Goal: Task Accomplishment & Management: Complete application form

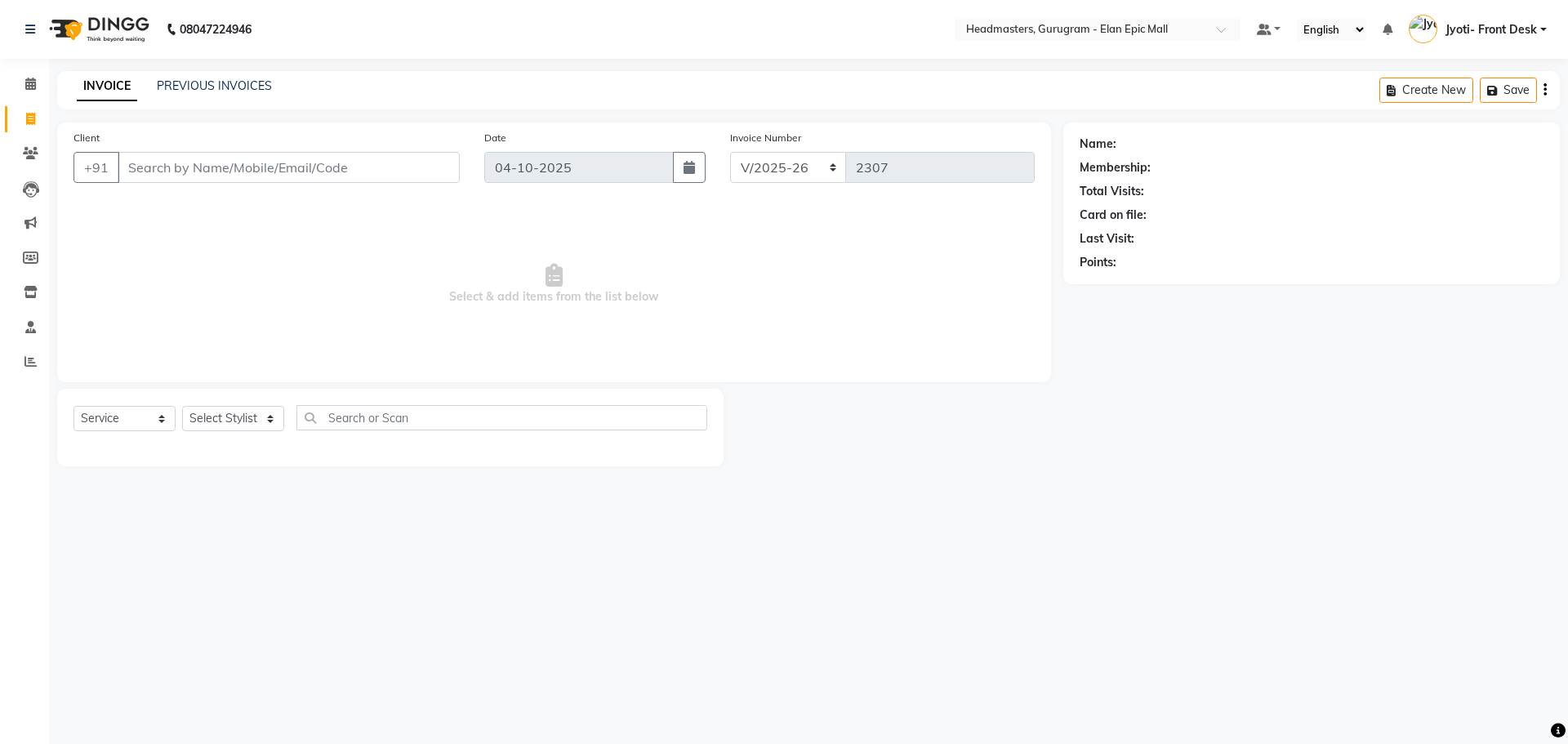
select select "7499"
select select "service"
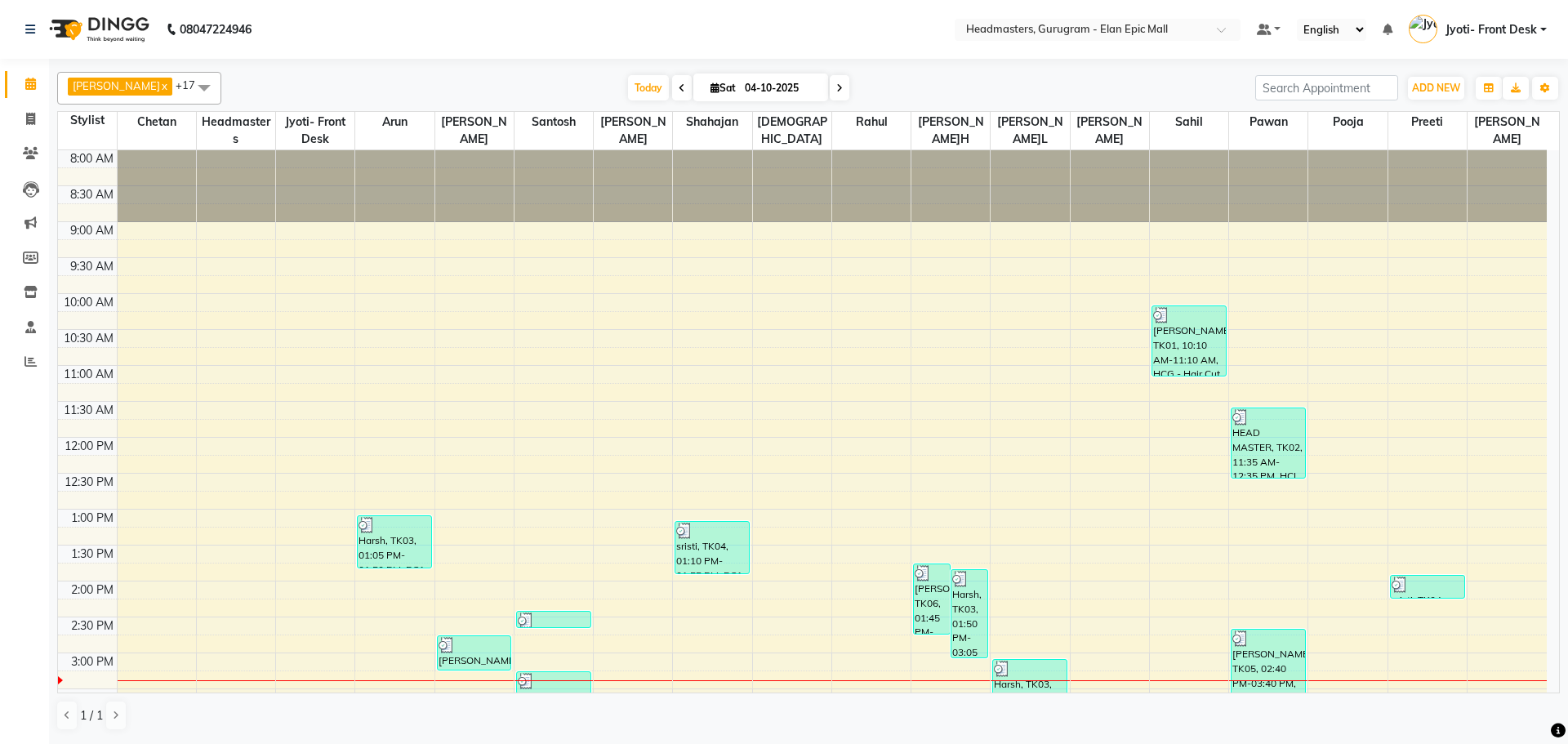
click at [672, 80] on span at bounding box center [681, 87] width 19 height 25
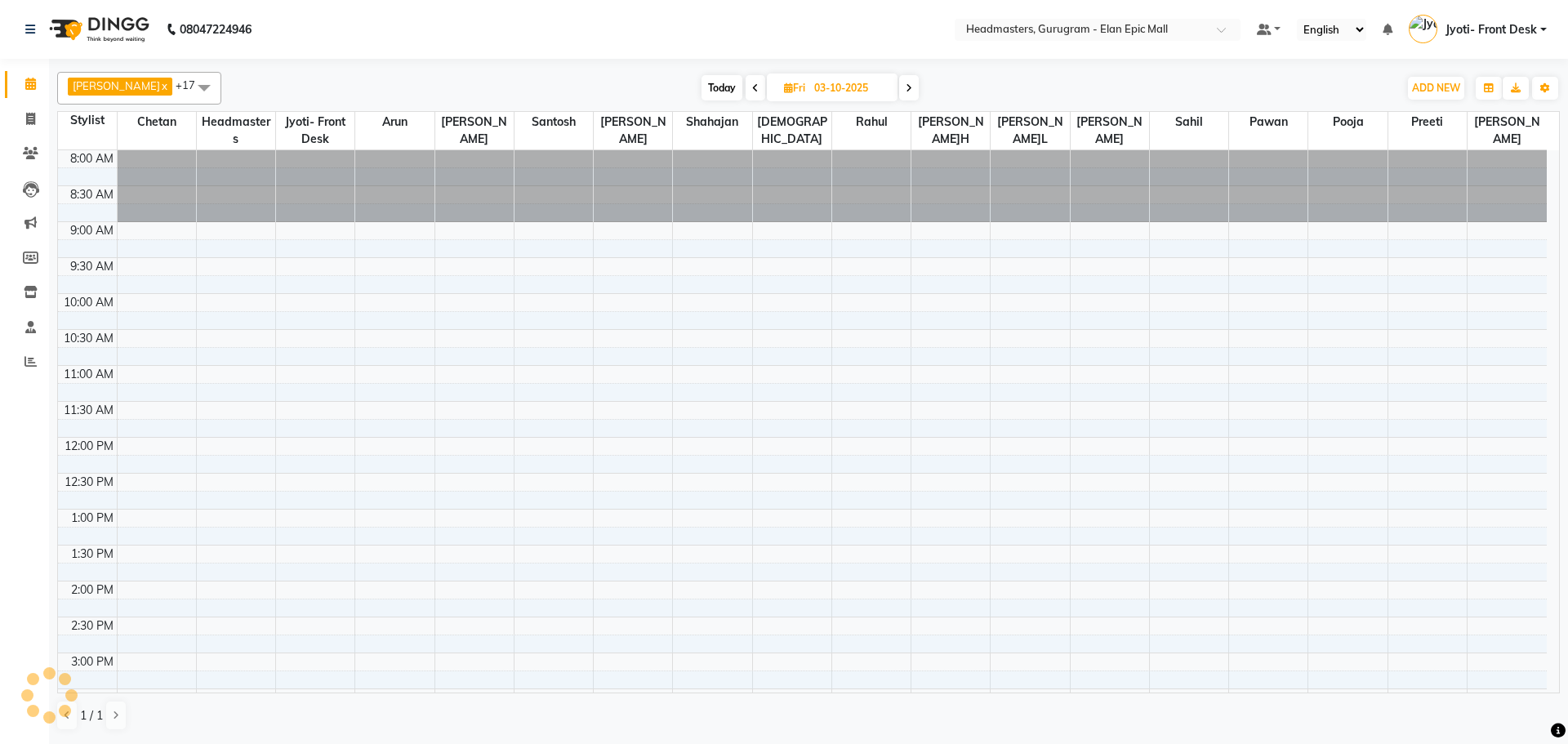
scroll to position [463, 0]
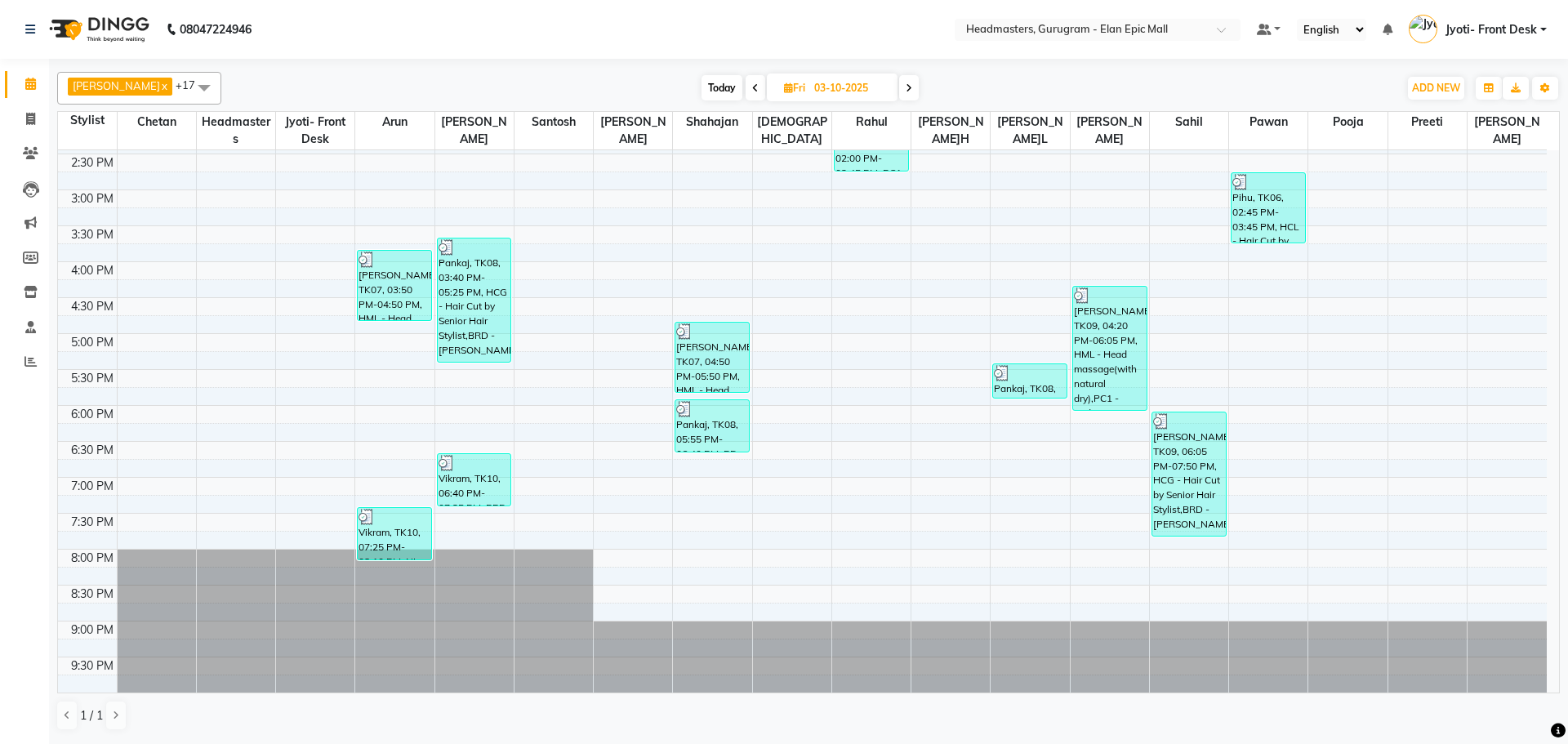
click at [905, 90] on icon at bounding box center [909, 88] width 7 height 10
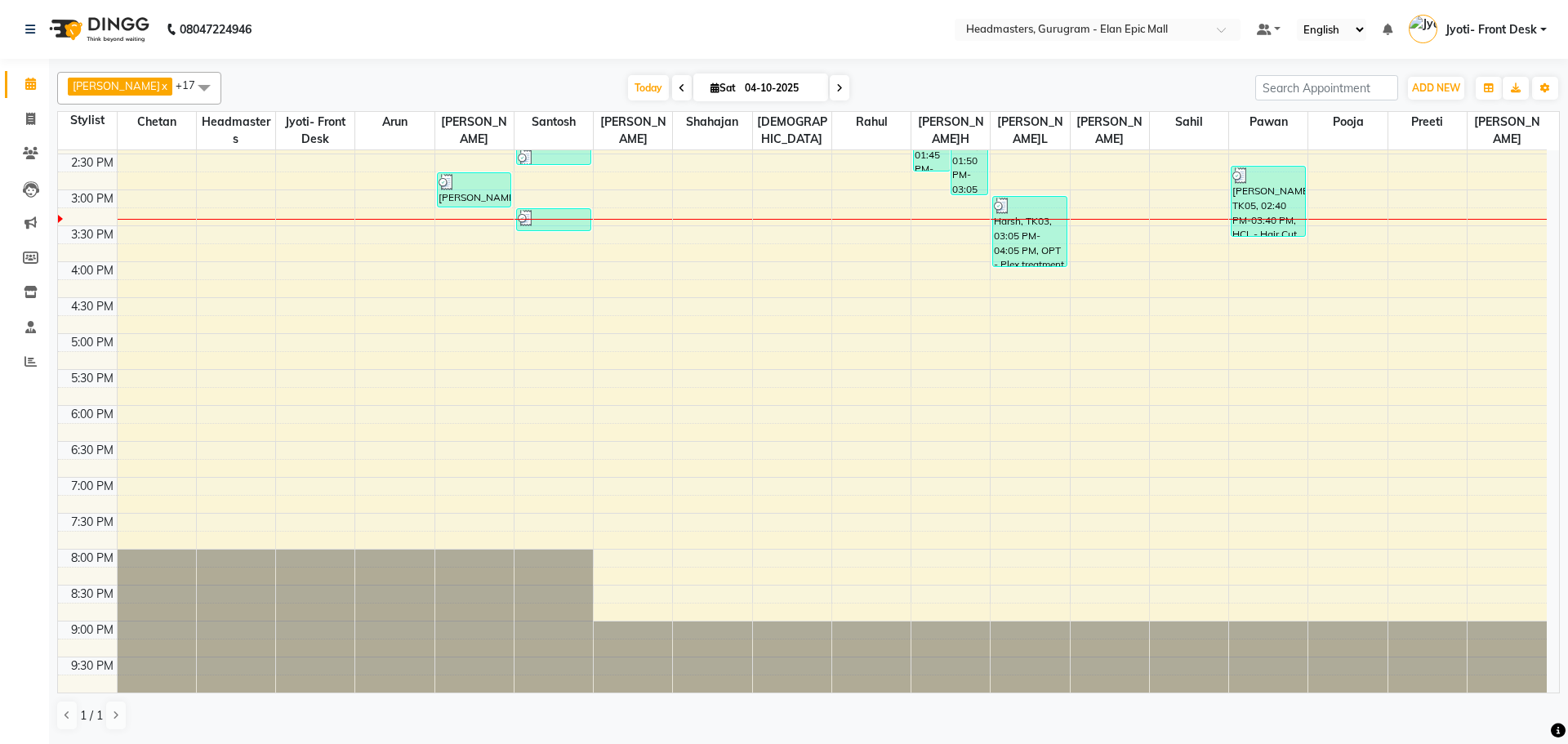
click at [672, 82] on span at bounding box center [681, 87] width 19 height 25
type input "03-10-2025"
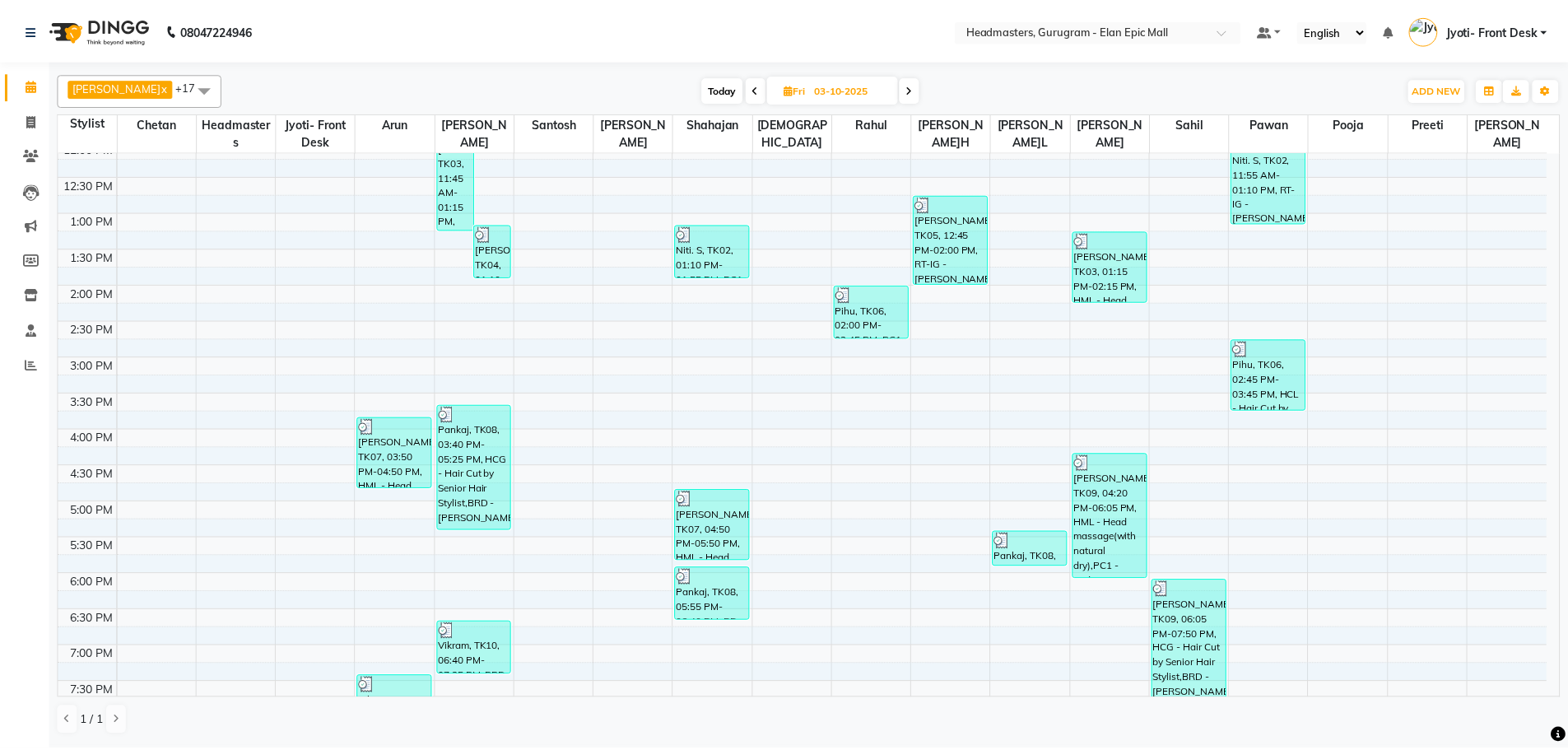
scroll to position [302, 0]
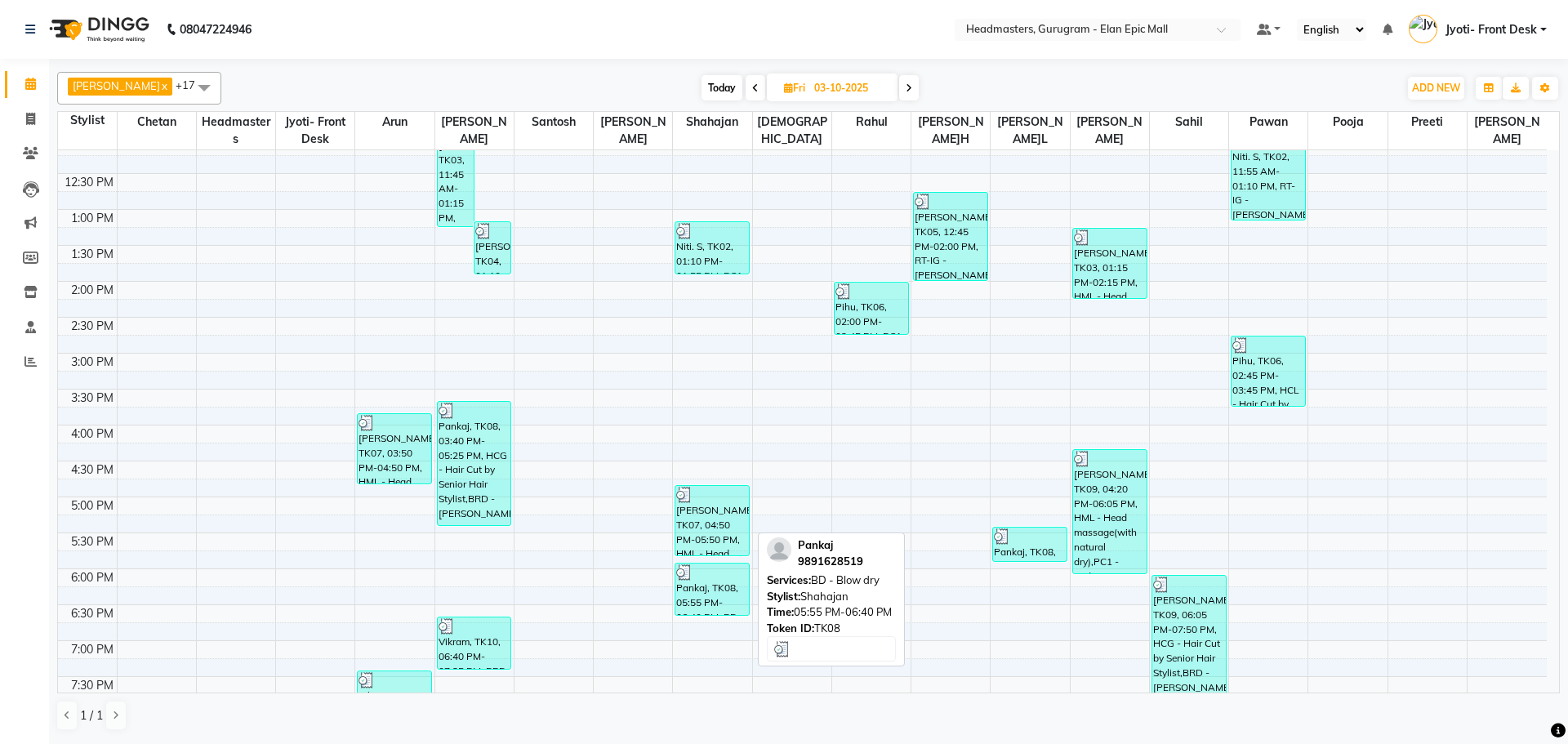
click at [692, 593] on div "Pankaj, TK08, 05:55 PM-06:40 PM, BD - Blow dry" at bounding box center [711, 588] width 73 height 51
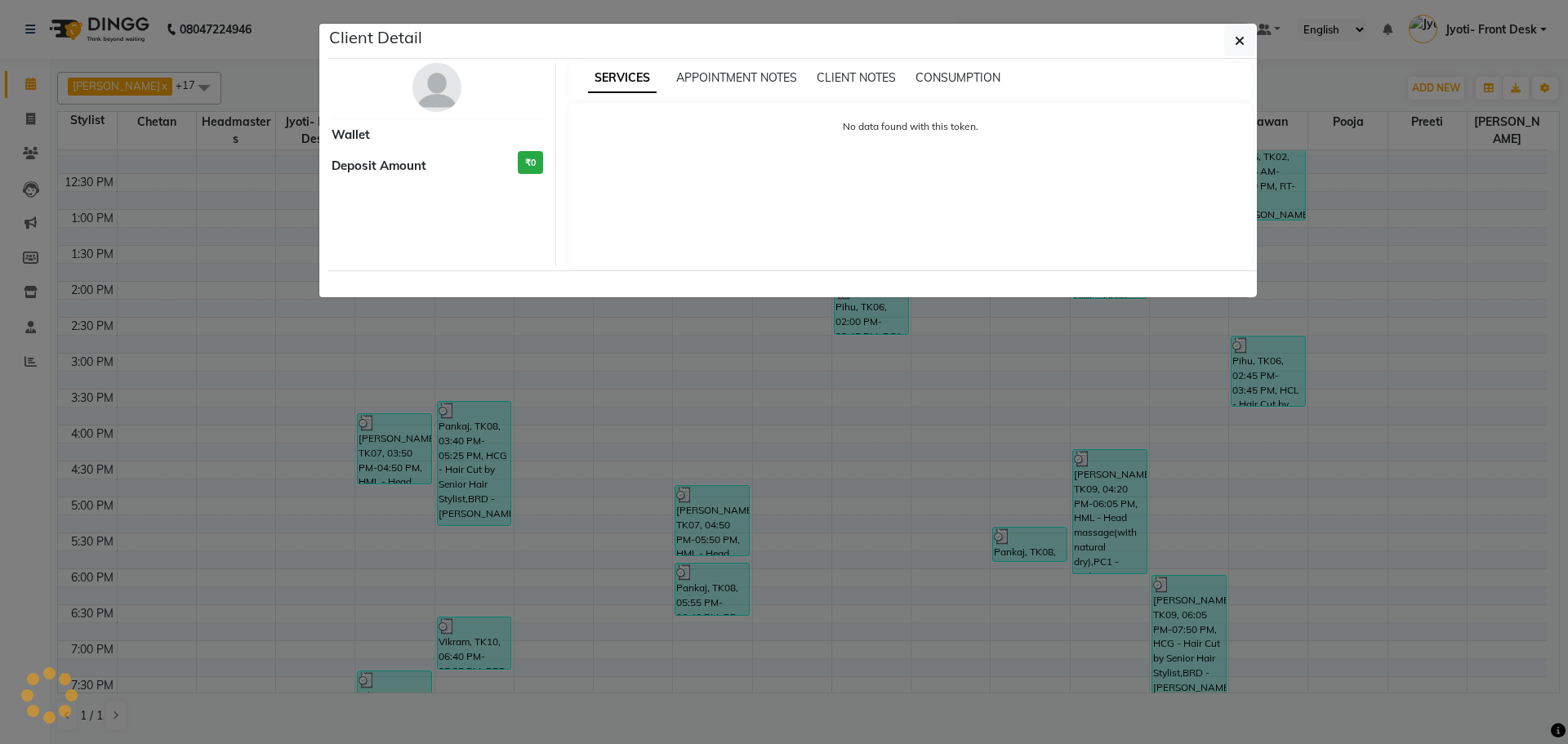
select select "3"
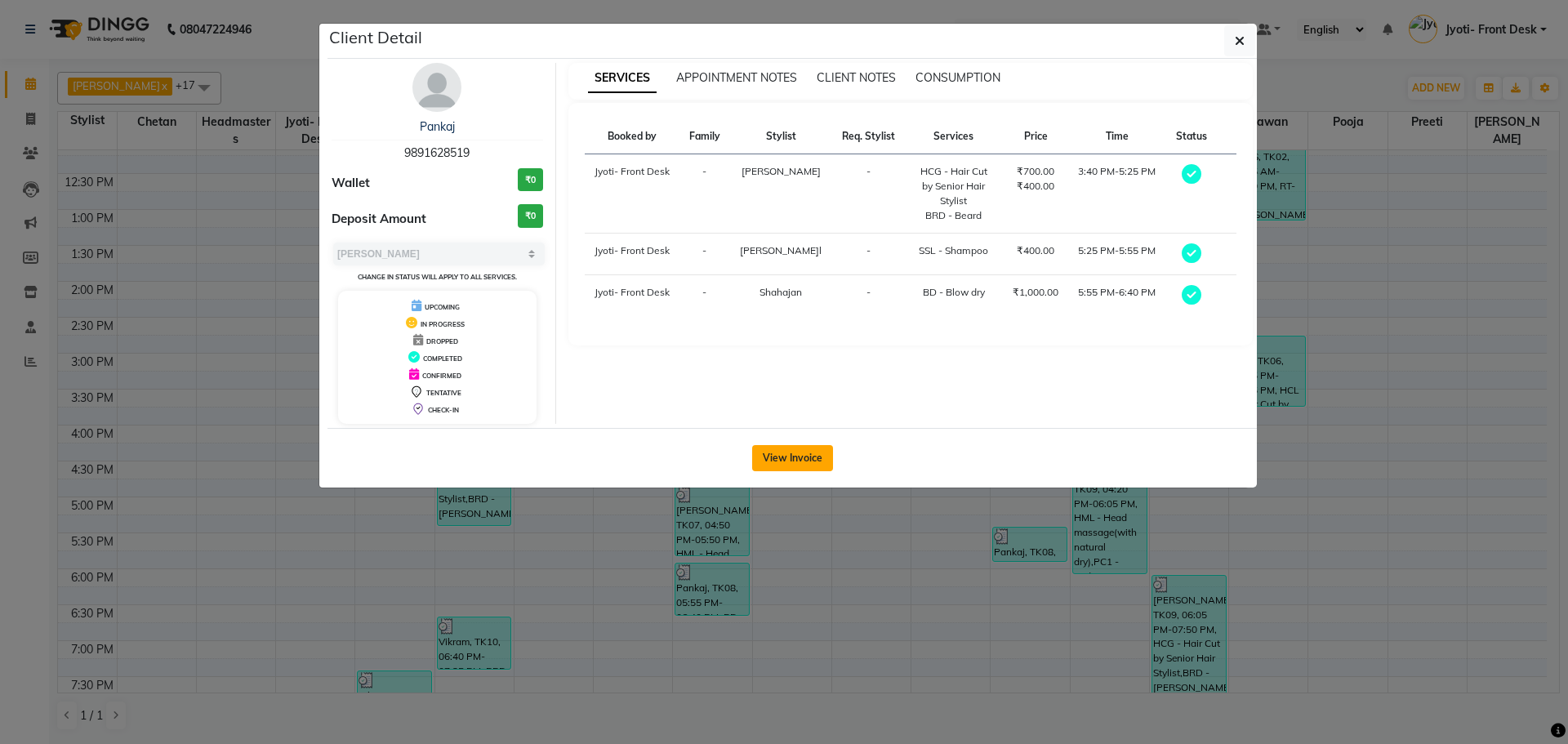
click at [821, 449] on button "View Invoice" at bounding box center [792, 457] width 81 height 26
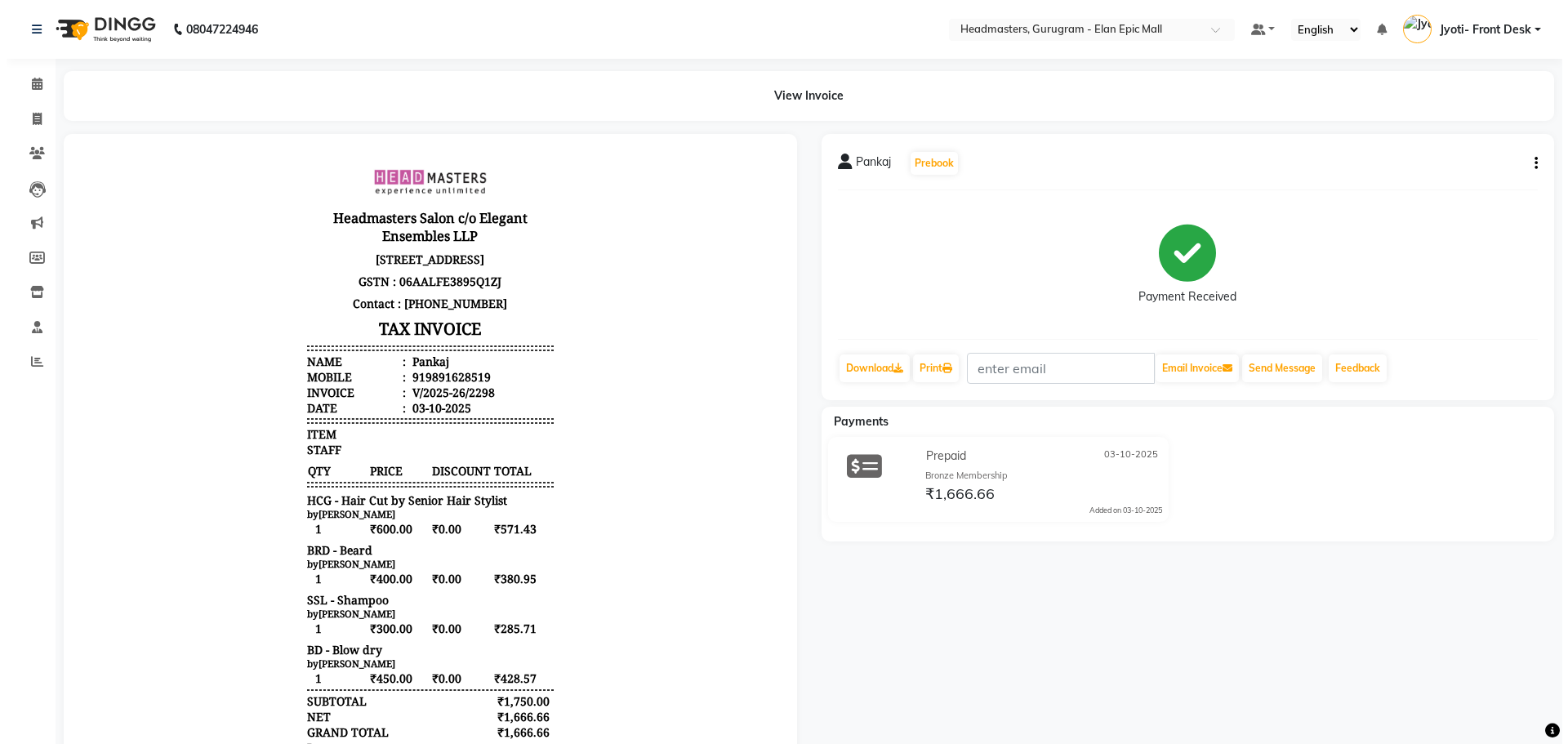
scroll to position [13, 0]
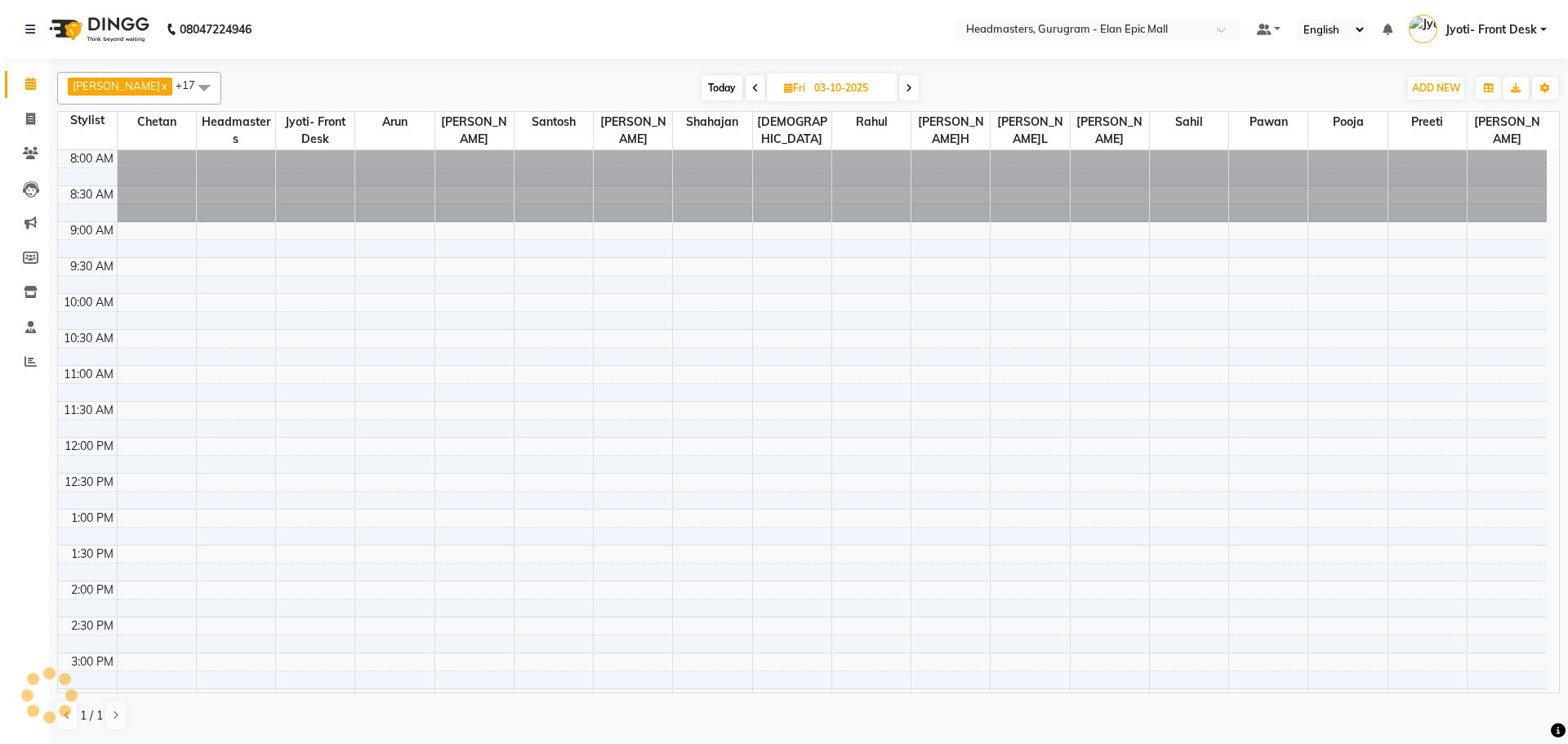
scroll to position [432, 0]
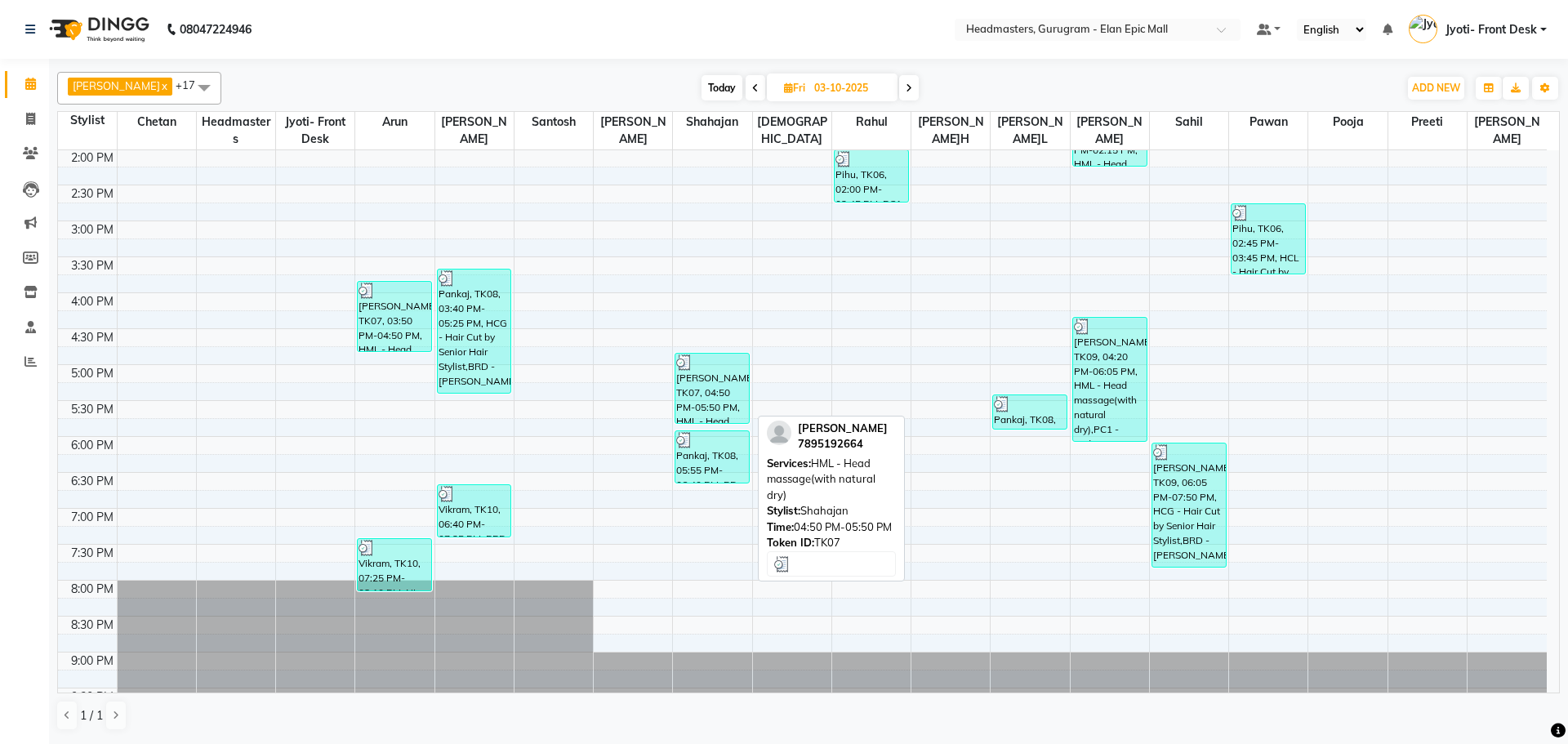
click at [682, 398] on div "[PERSON_NAME]A, TK07, 04:50 PM-05:50 PM, HML - Head massage(with natural dry)" at bounding box center [711, 388] width 73 height 70
select select "3"
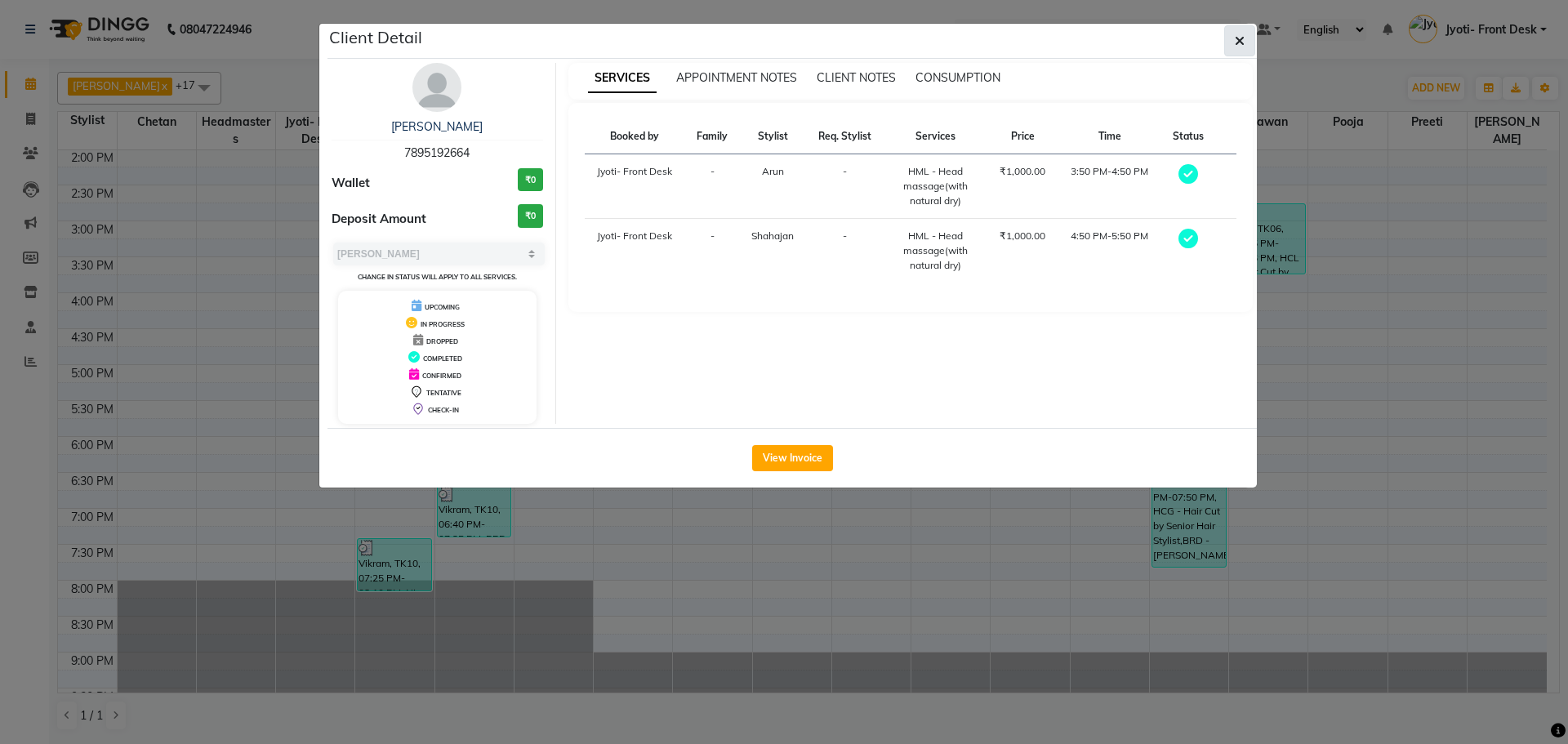
click at [1233, 46] on button "button" at bounding box center [1239, 40] width 31 height 31
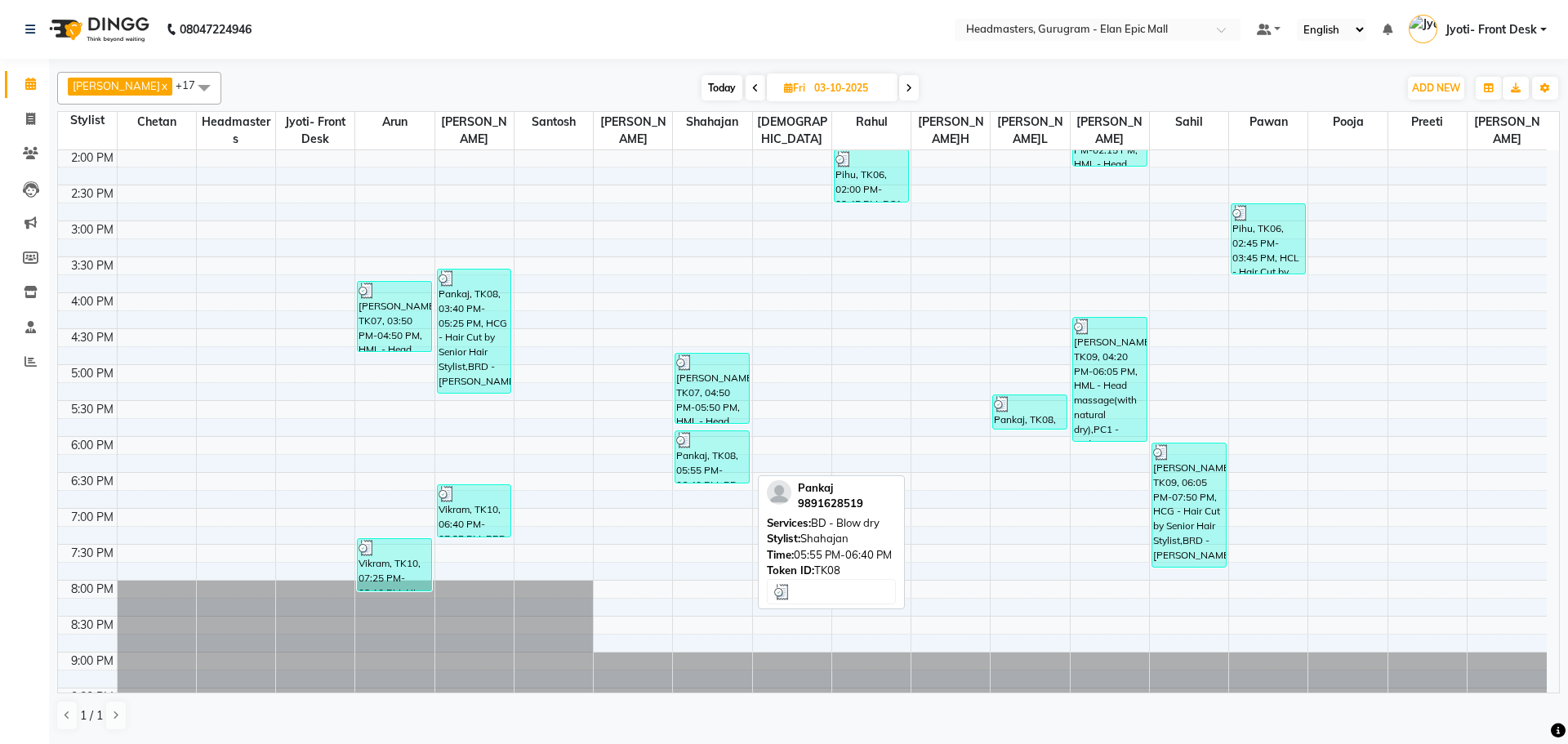
click at [721, 458] on div "Pankaj, TK08, 05:55 PM-06:40 PM, BD - Blow dry" at bounding box center [711, 456] width 73 height 51
select select "3"
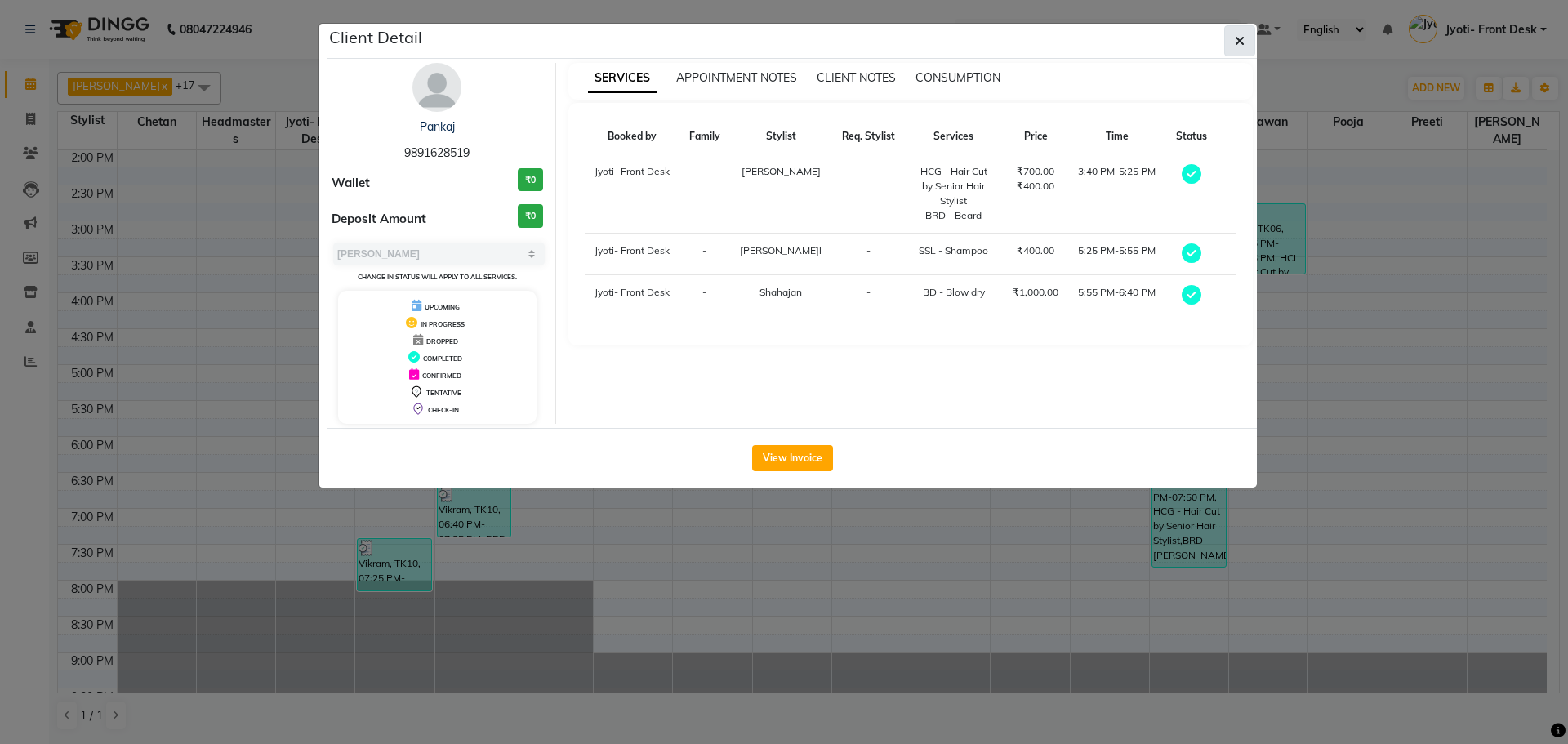
click at [1236, 49] on button "button" at bounding box center [1239, 40] width 31 height 31
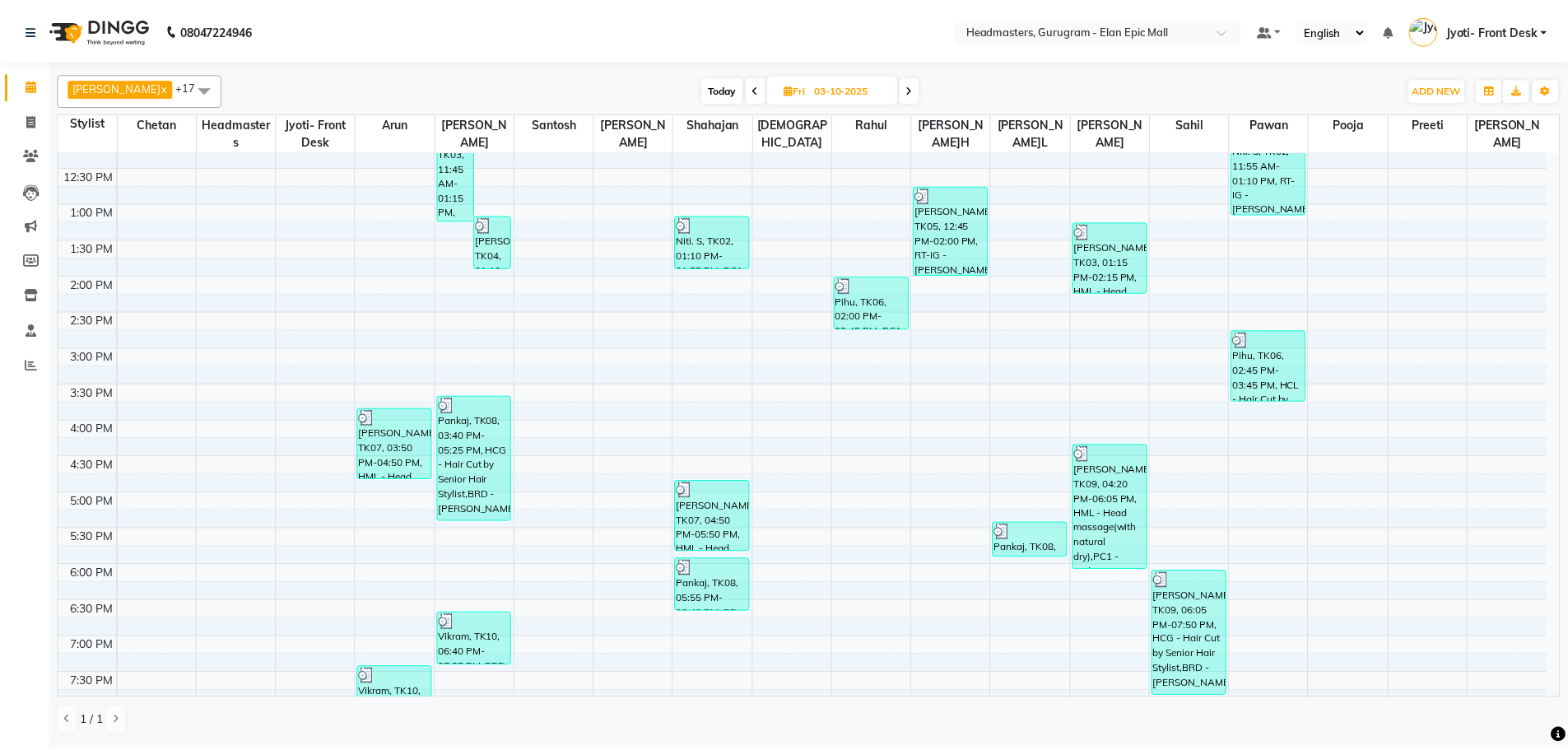
scroll to position [188, 0]
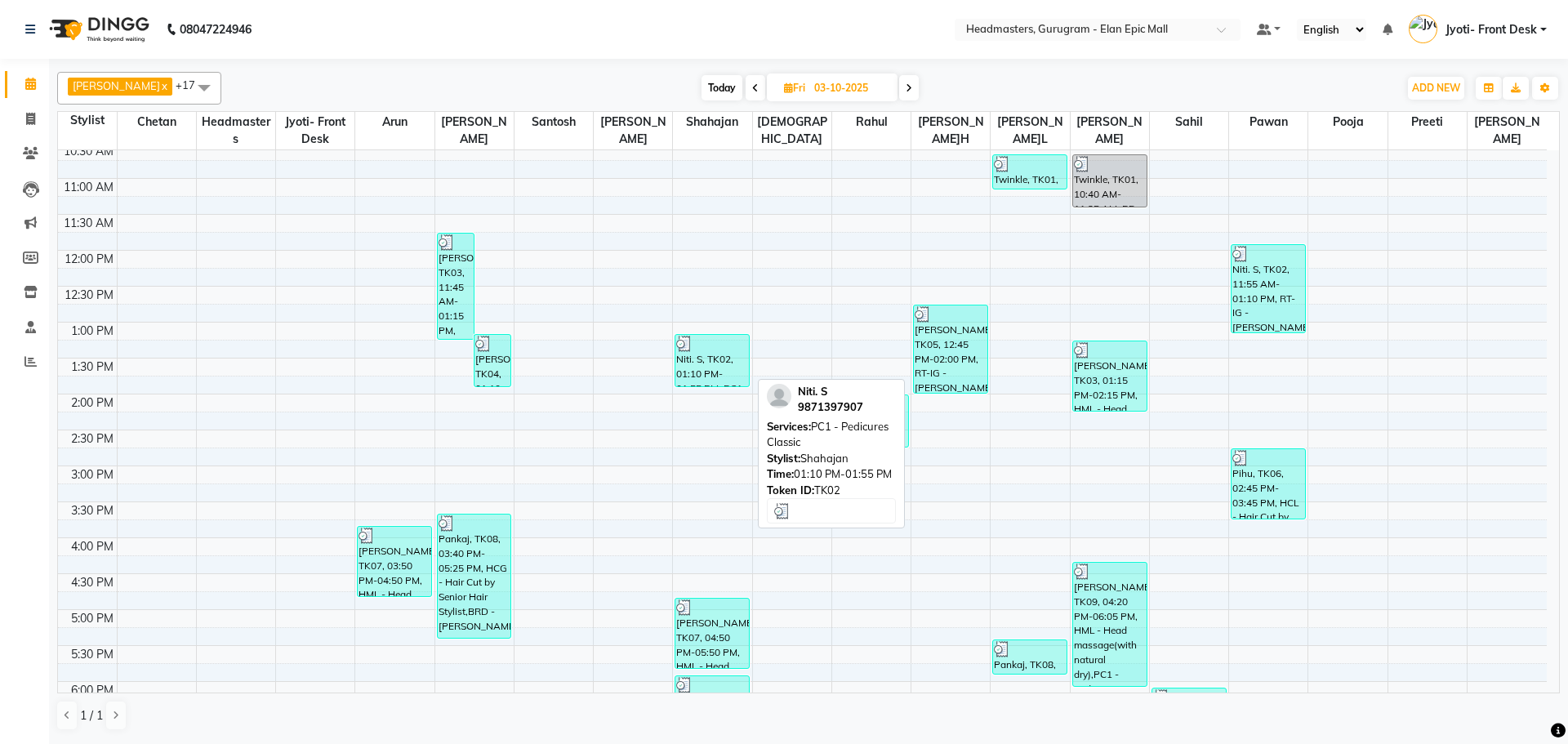
click at [722, 356] on div "Niti. S, TK02, 01:10 PM-01:55 PM, PC1 - Pedicures Classic" at bounding box center [711, 360] width 73 height 51
select select "3"
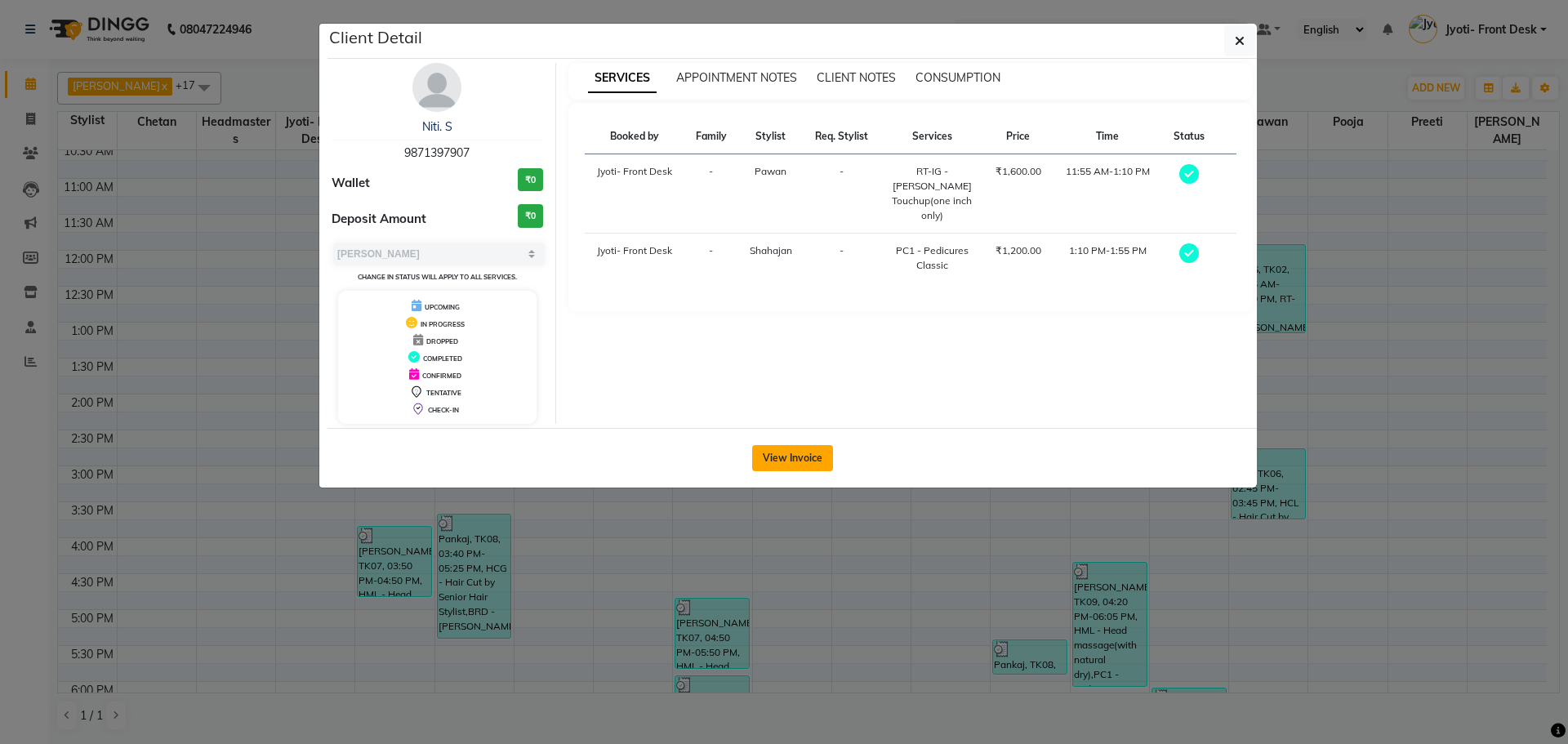
click at [825, 457] on button "View Invoice" at bounding box center [792, 457] width 81 height 26
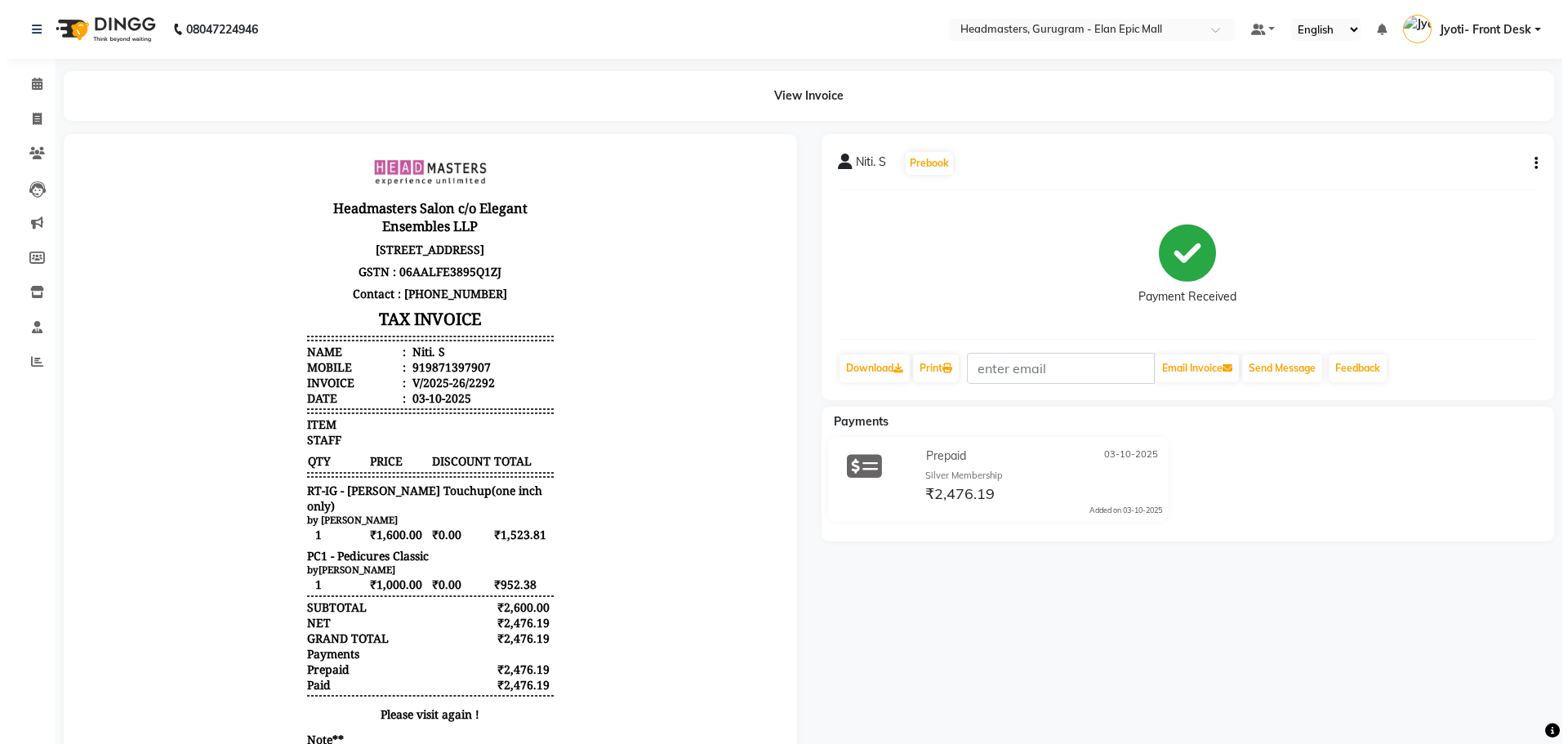
scroll to position [13, 0]
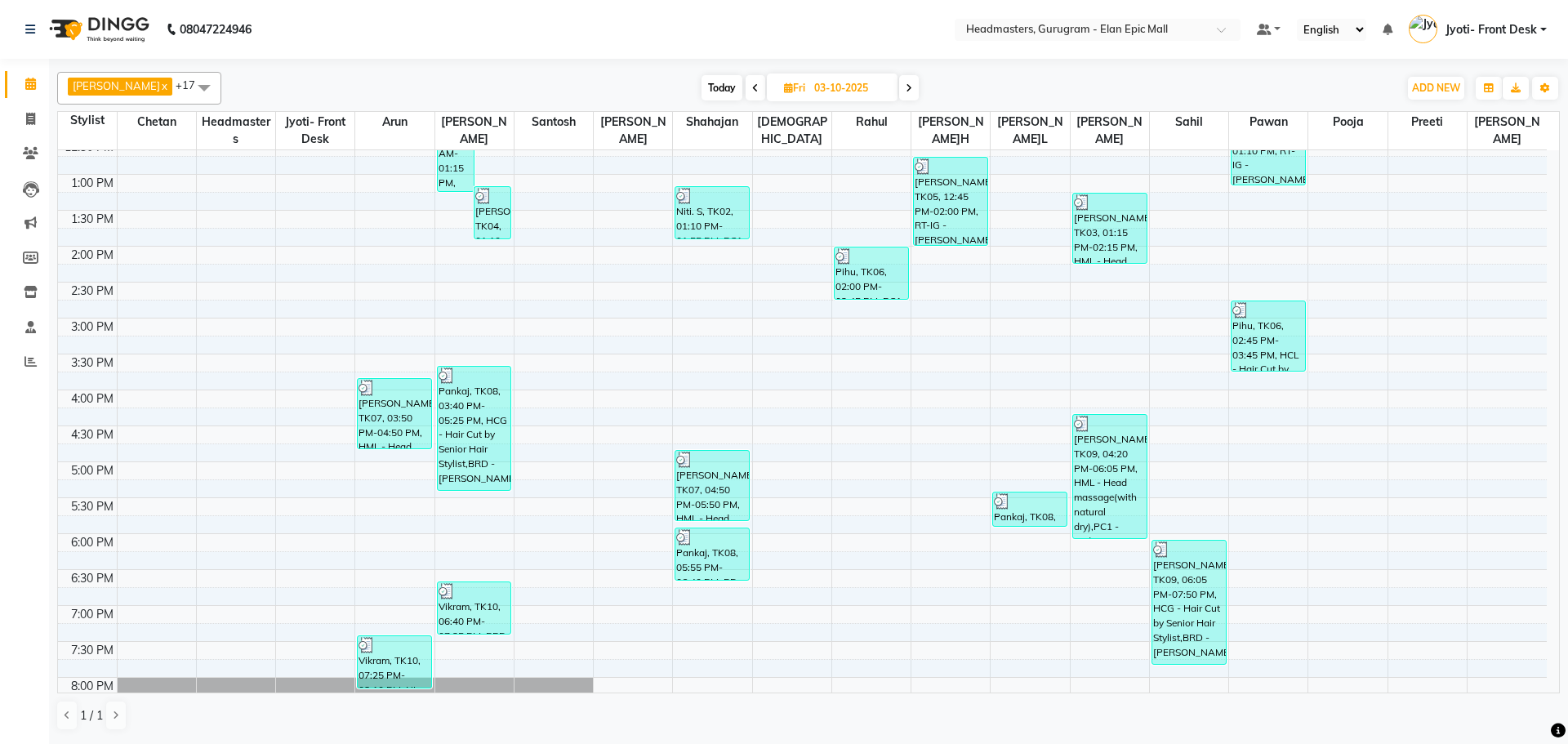
scroll to position [463, 0]
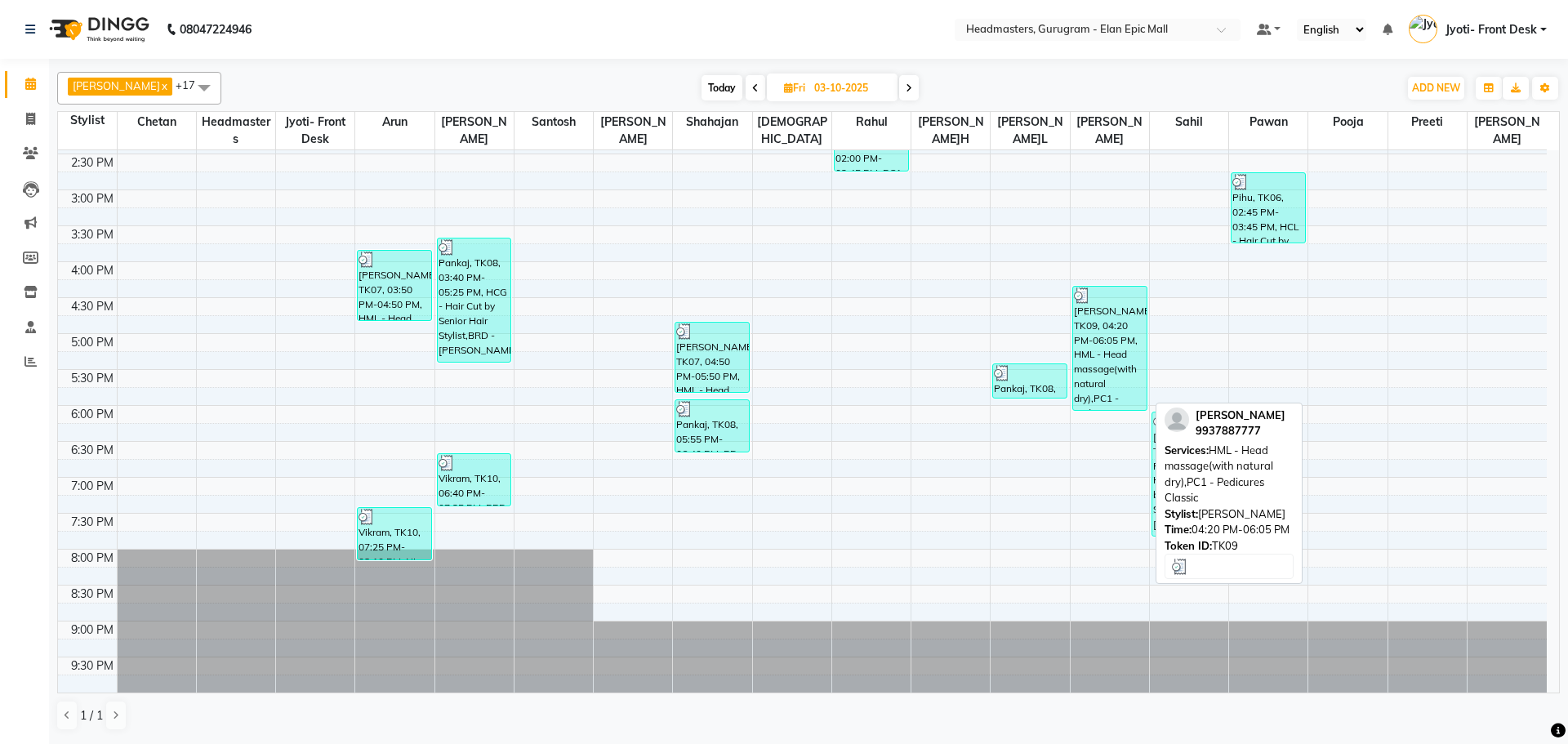
click at [1106, 332] on div "[PERSON_NAME]l, TK09, 04:20 PM-06:05 PM, HML - Head massage(with natural dry),P…" at bounding box center [1109, 348] width 73 height 124
select select "3"
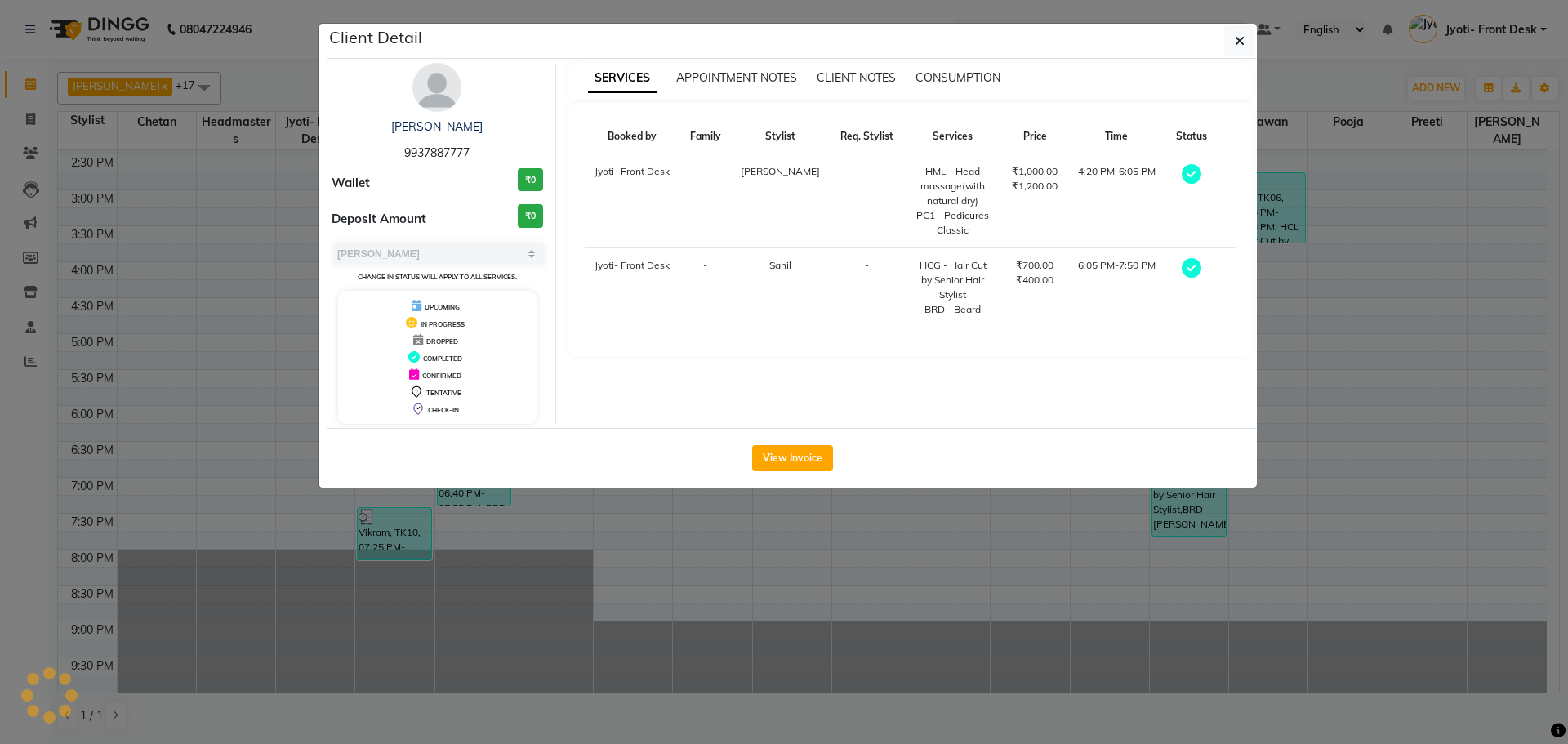
click at [1019, 530] on ngb-modal-window "Client Detail [PERSON_NAME]l 9937887777 Wallet ₹0 Deposit Amount ₹0 Select[PERS…" at bounding box center [784, 372] width 1568 height 744
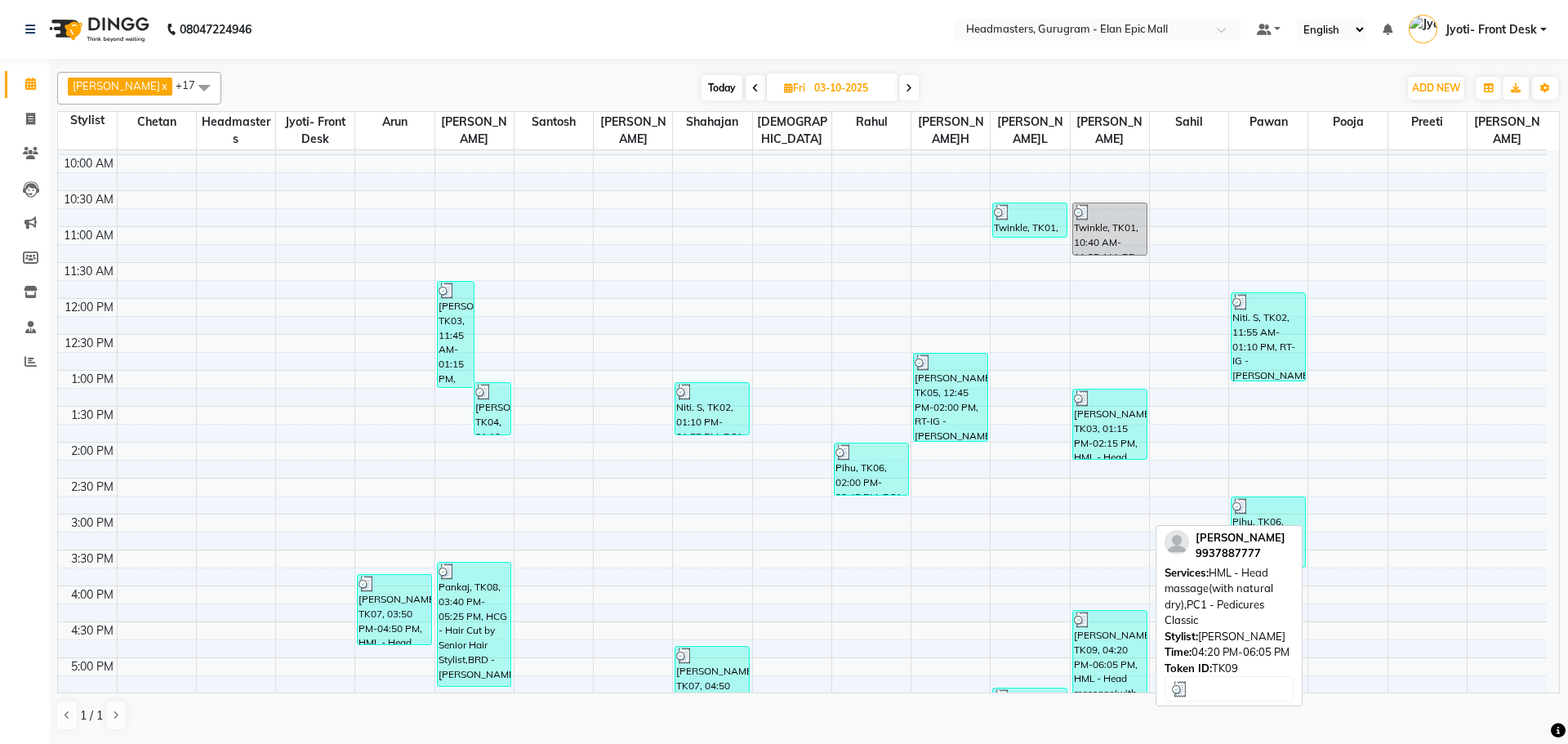
scroll to position [136, 0]
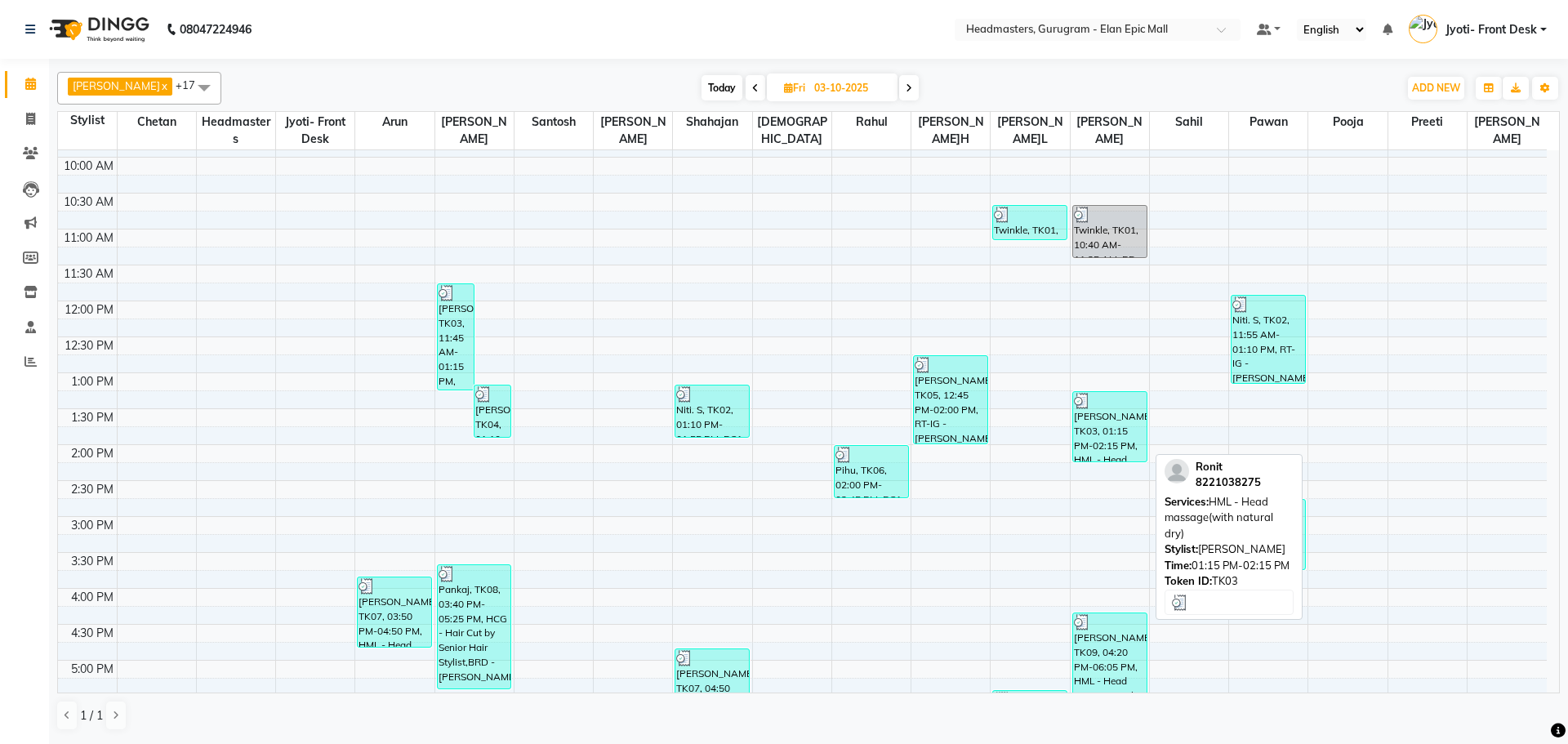
click at [1105, 443] on div "[PERSON_NAME]t, TK03, 01:15 PM-02:15 PM, HML - Head massage(with natural dry)" at bounding box center [1109, 426] width 73 height 70
select select "3"
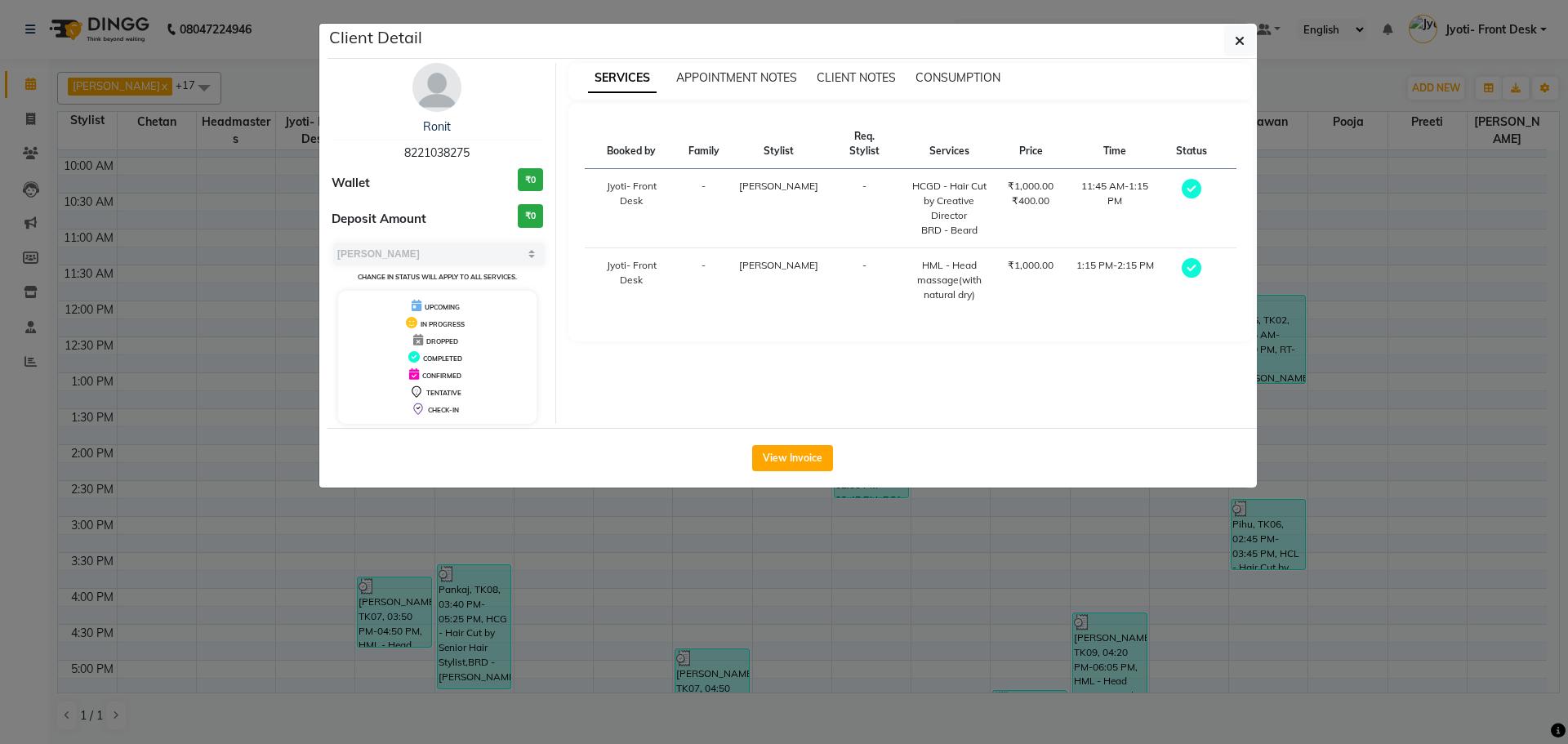
click at [905, 544] on ngb-modal-window "Client Detail [PERSON_NAME]t 8221038275 Wallet ₹0 Deposit Amount ₹0 Select[PERS…" at bounding box center [784, 372] width 1568 height 744
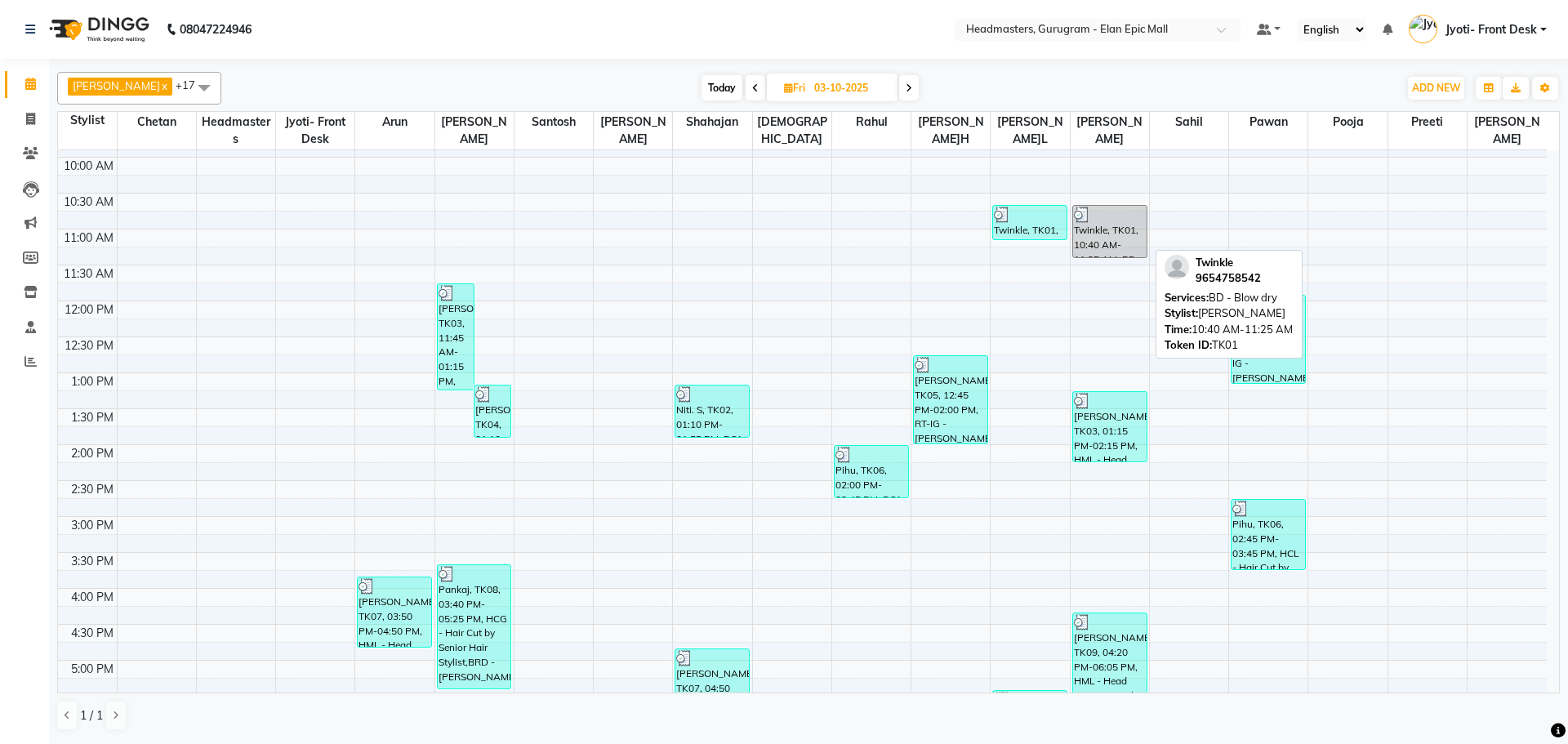
click at [1114, 240] on div "Twinkle, TK01, 10:40 AM-11:25 AM, BD - Blow dry" at bounding box center [1109, 231] width 73 height 51
select select "3"
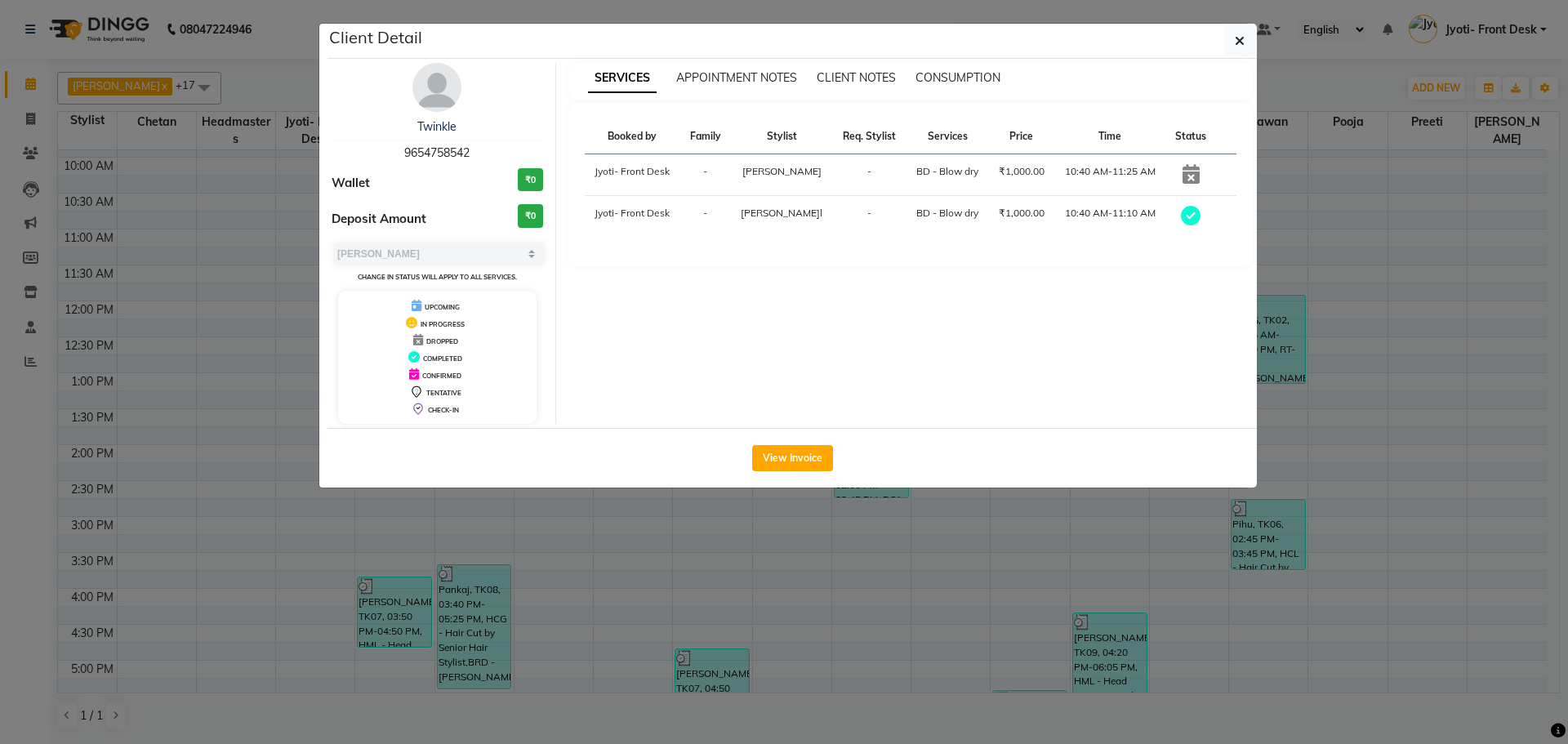
drag, startPoint x: 852, startPoint y: 599, endPoint x: 853, endPoint y: 570, distance: 29.0
click at [852, 593] on ngb-modal-window "Client Detail Twinkle 9654758542 Wallet ₹0 Deposit Amount ₹0 Select[PERSON_NAME…" at bounding box center [784, 372] width 1568 height 744
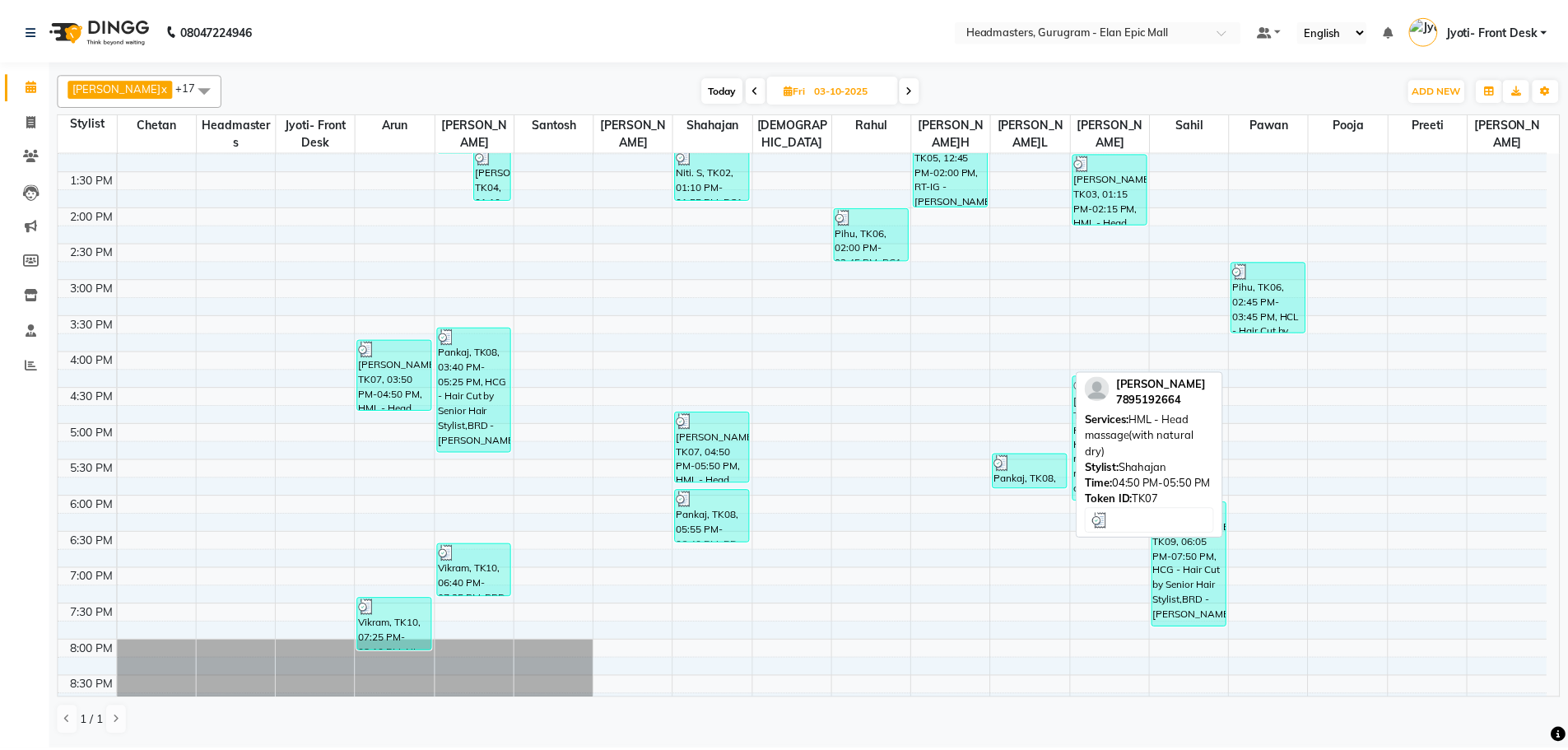
scroll to position [412, 0]
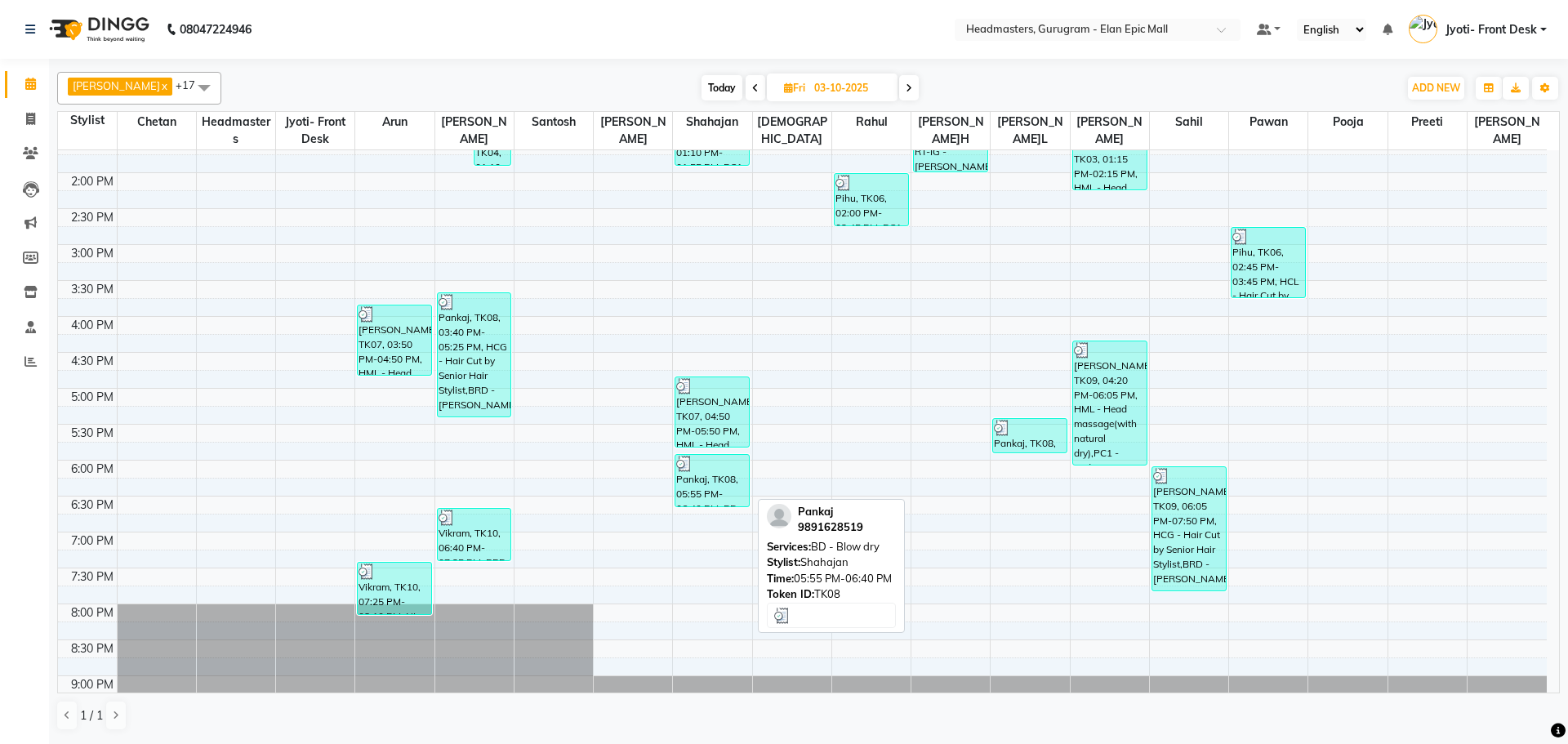
click at [703, 487] on div "Pankaj, TK08, 05:55 PM-06:40 PM, BD - Blow dry" at bounding box center [711, 480] width 73 height 51
select select "3"
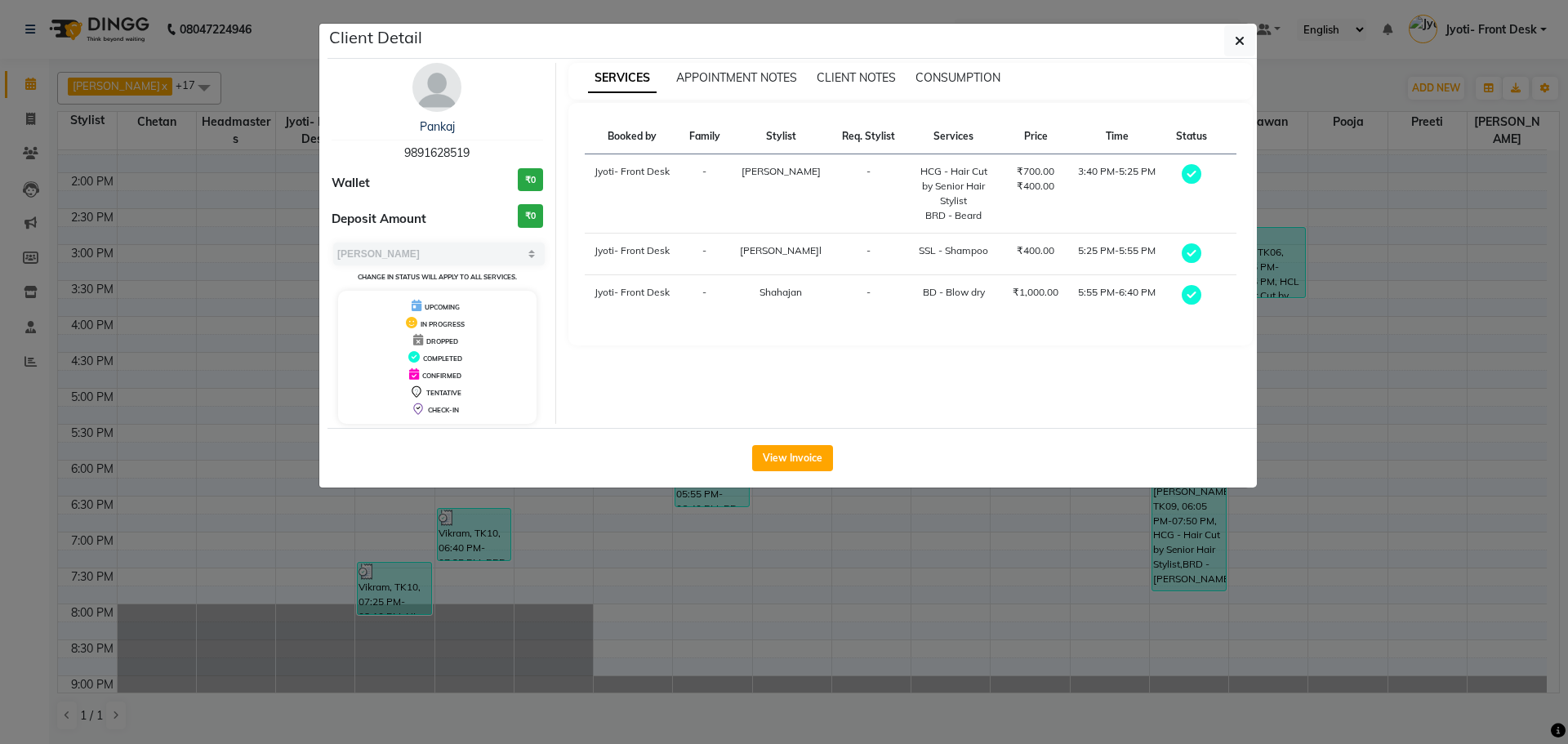
click at [795, 442] on div "View Invoice" at bounding box center [791, 457] width 929 height 60
click at [798, 467] on button "View Invoice" at bounding box center [792, 457] width 81 height 26
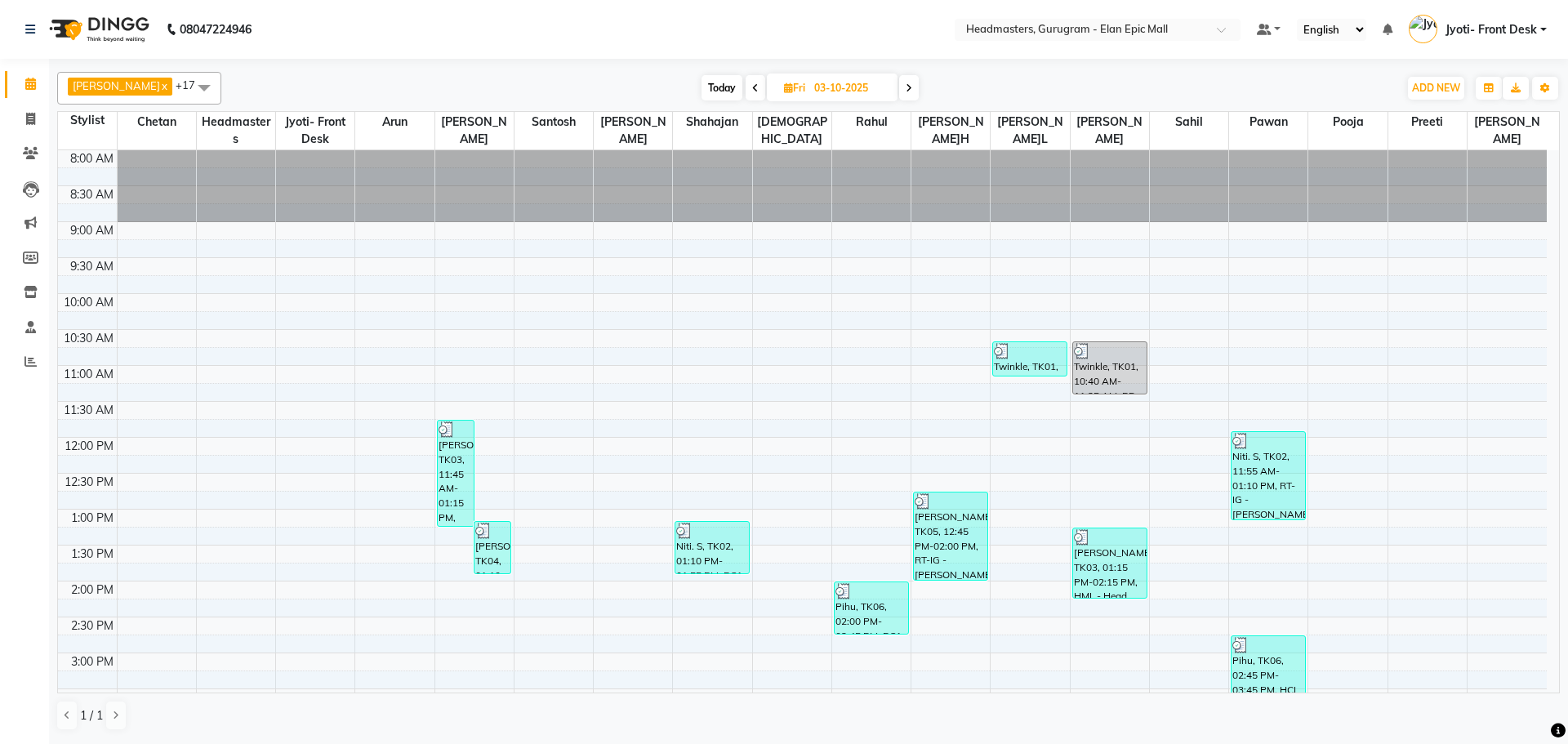
click at [905, 87] on icon at bounding box center [909, 88] width 7 height 10
type input "04-10-2025"
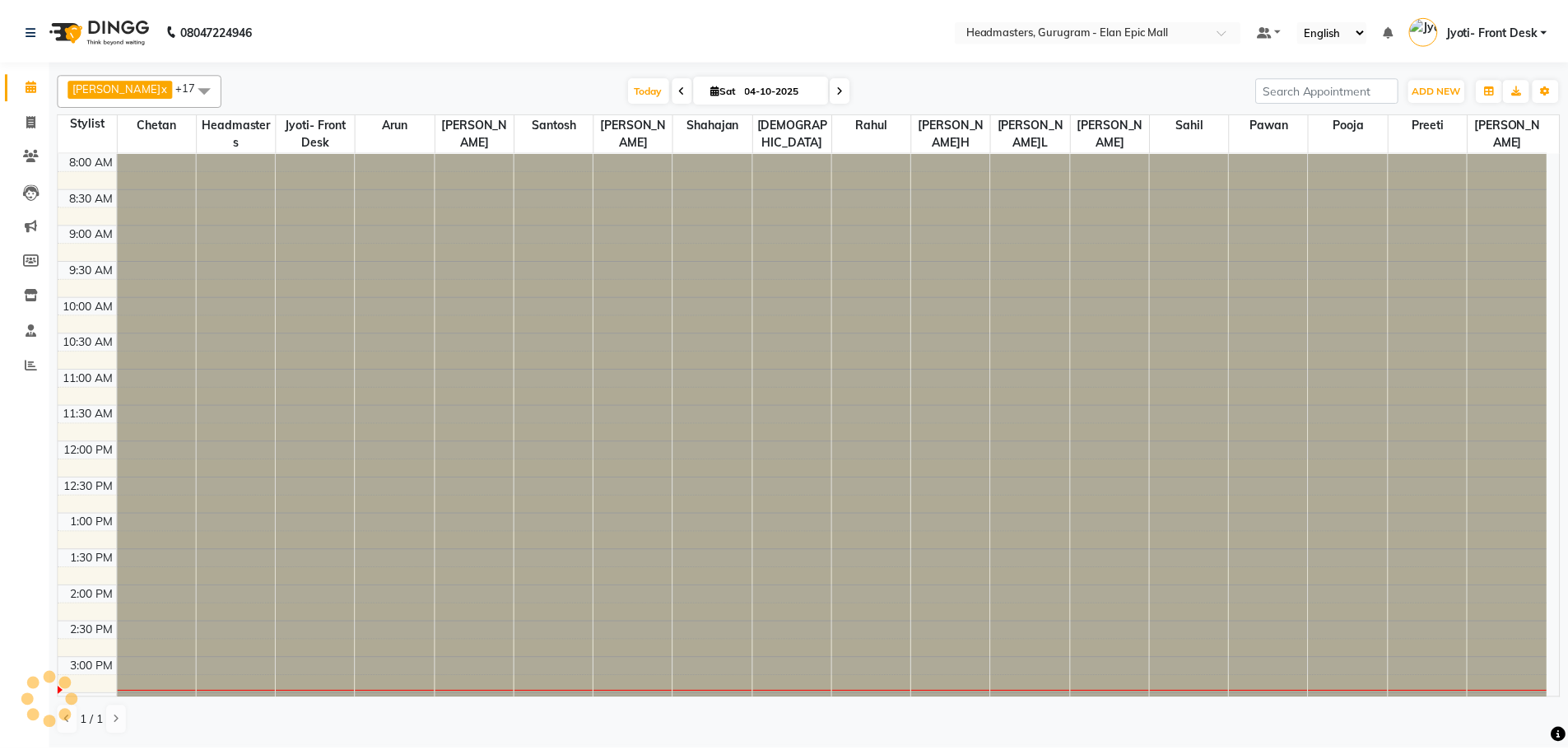
scroll to position [467, 0]
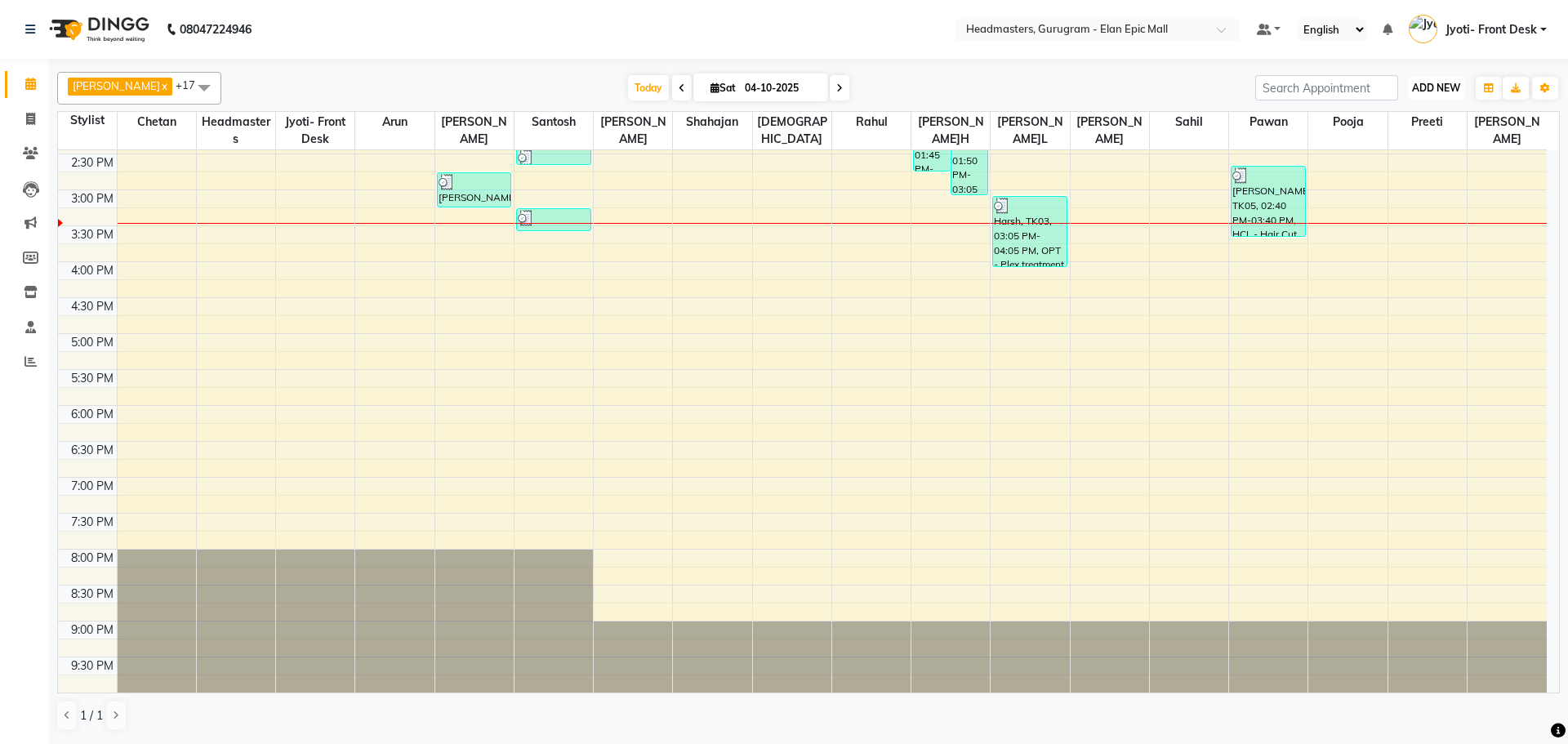
click at [1412, 86] on span "ADD NEW" at bounding box center [1435, 87] width 48 height 13
click at [1360, 135] on link "Add Invoice" at bounding box center [1398, 140] width 129 height 21
select select "service"
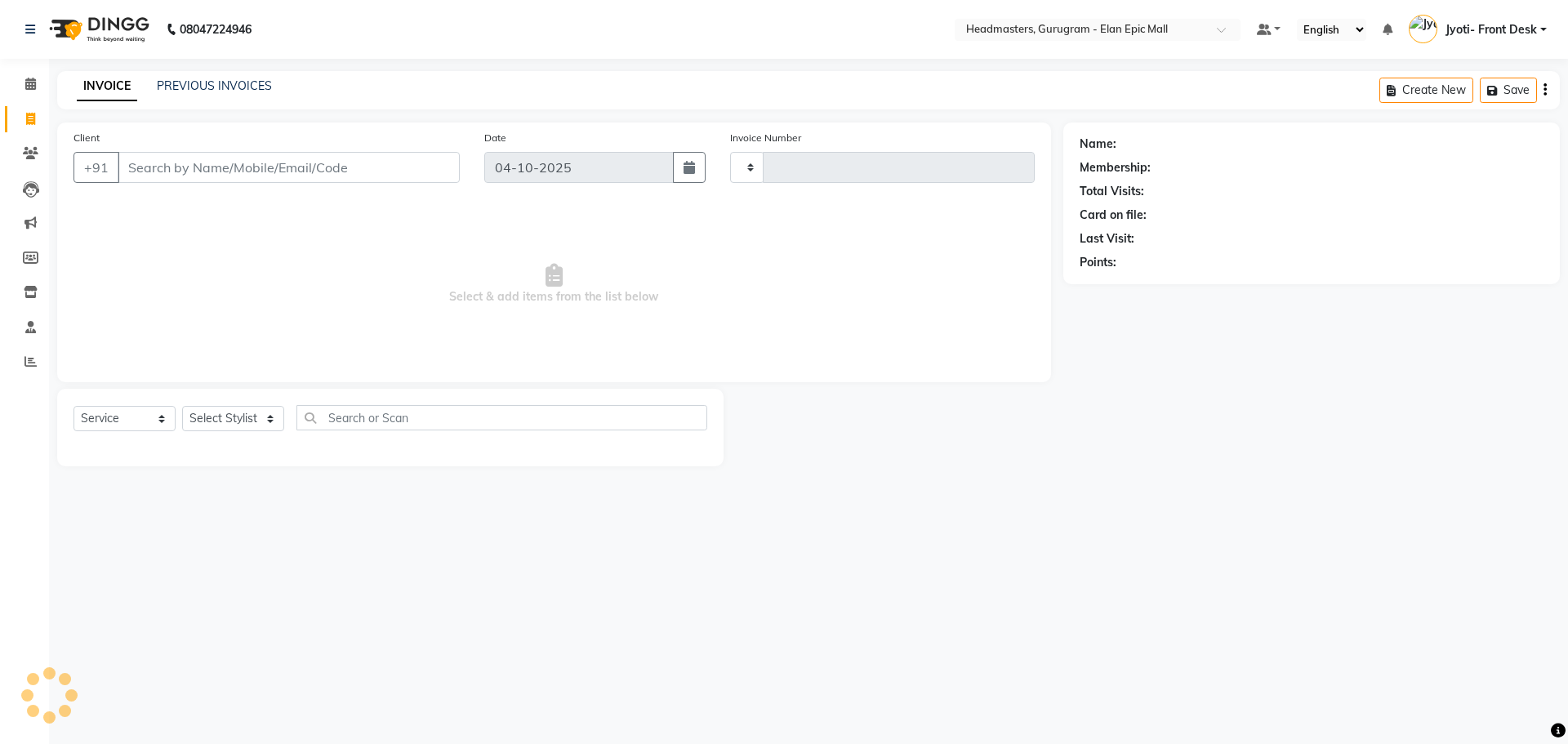
type input "2307"
select select "7499"
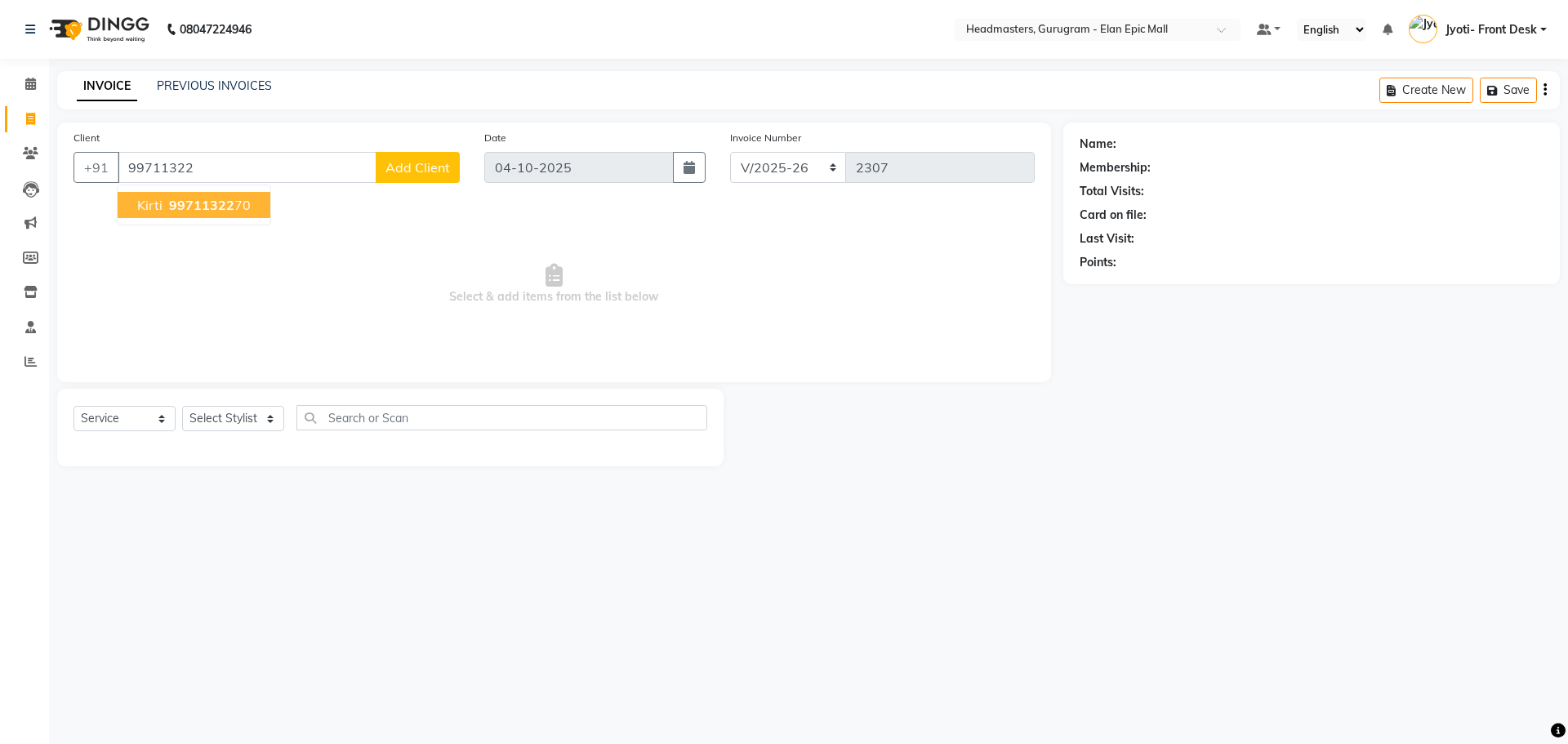
click at [235, 207] on ngb-highlight "99711322 70" at bounding box center [208, 204] width 85 height 16
type input "9971132270"
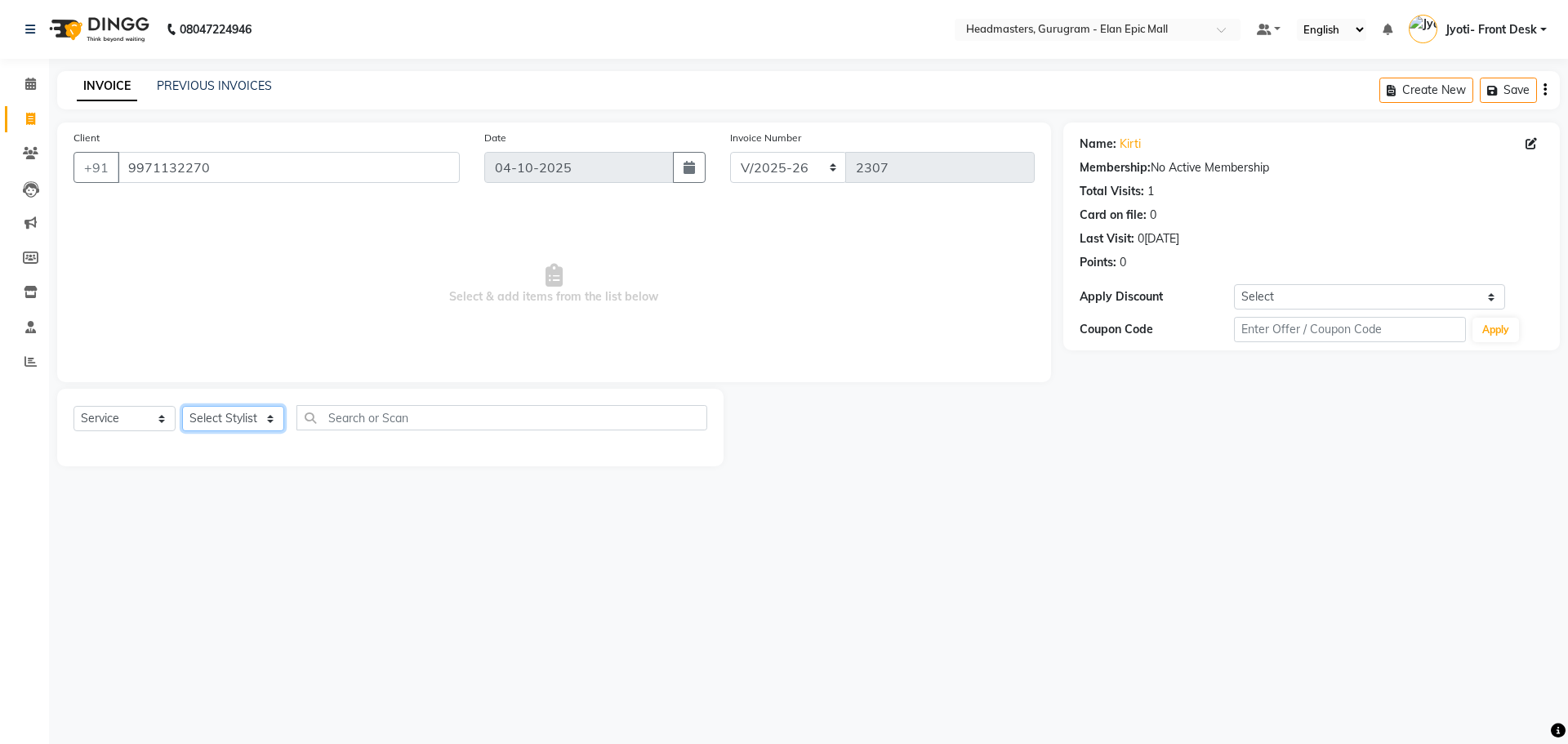
click at [224, 422] on select "Select Stylist[PERSON_NAME][PERSON_NAME]n[PERSON_NAME]h Chetan Headmasters Isla…" at bounding box center [233, 419] width 102 height 25
select select "82695"
click at [182, 406] on select "Select Stylist[PERSON_NAME][PERSON_NAME]n[PERSON_NAME]h Chetan Headmasters Isla…" at bounding box center [233, 419] width 102 height 25
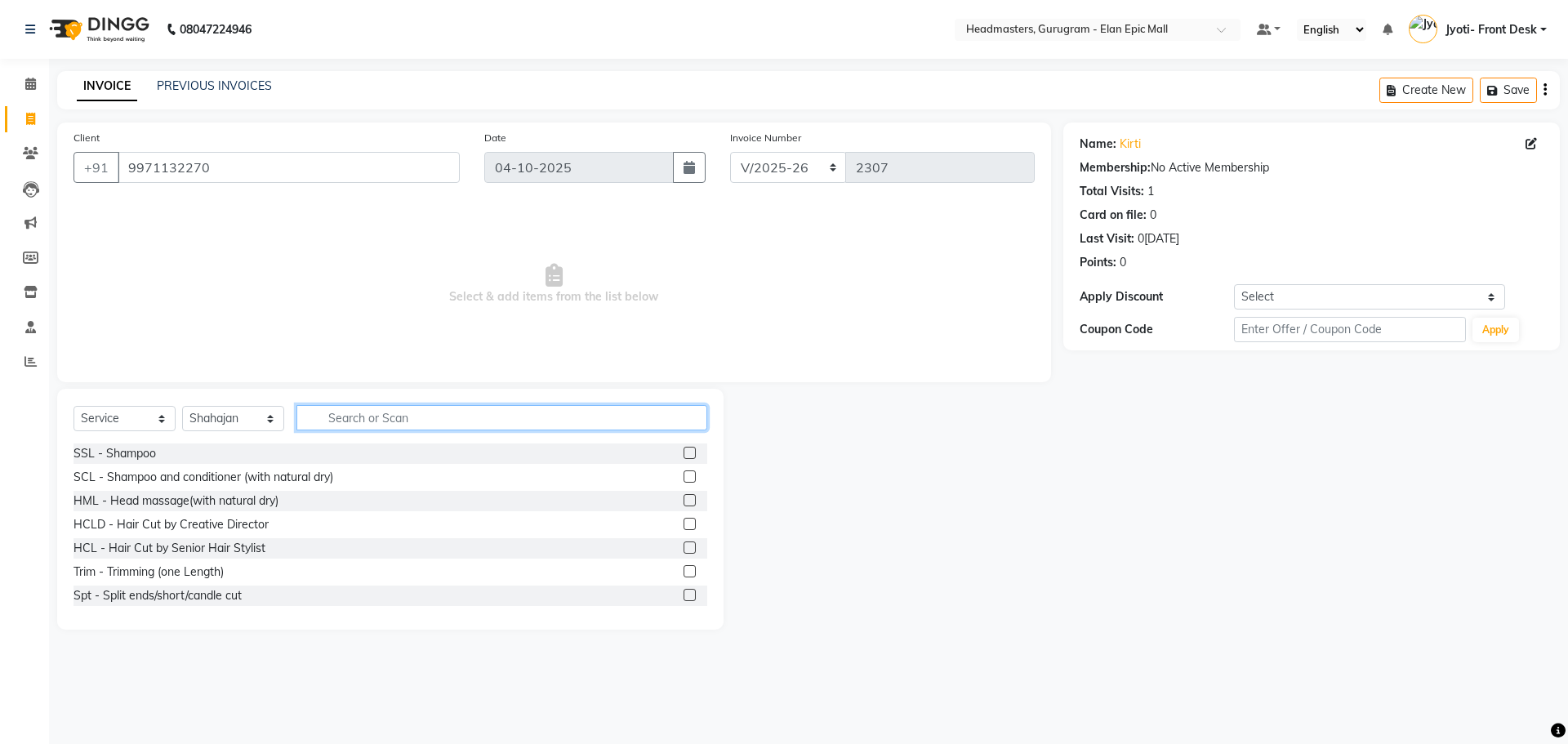
click at [395, 420] on input "text" at bounding box center [502, 418] width 411 height 25
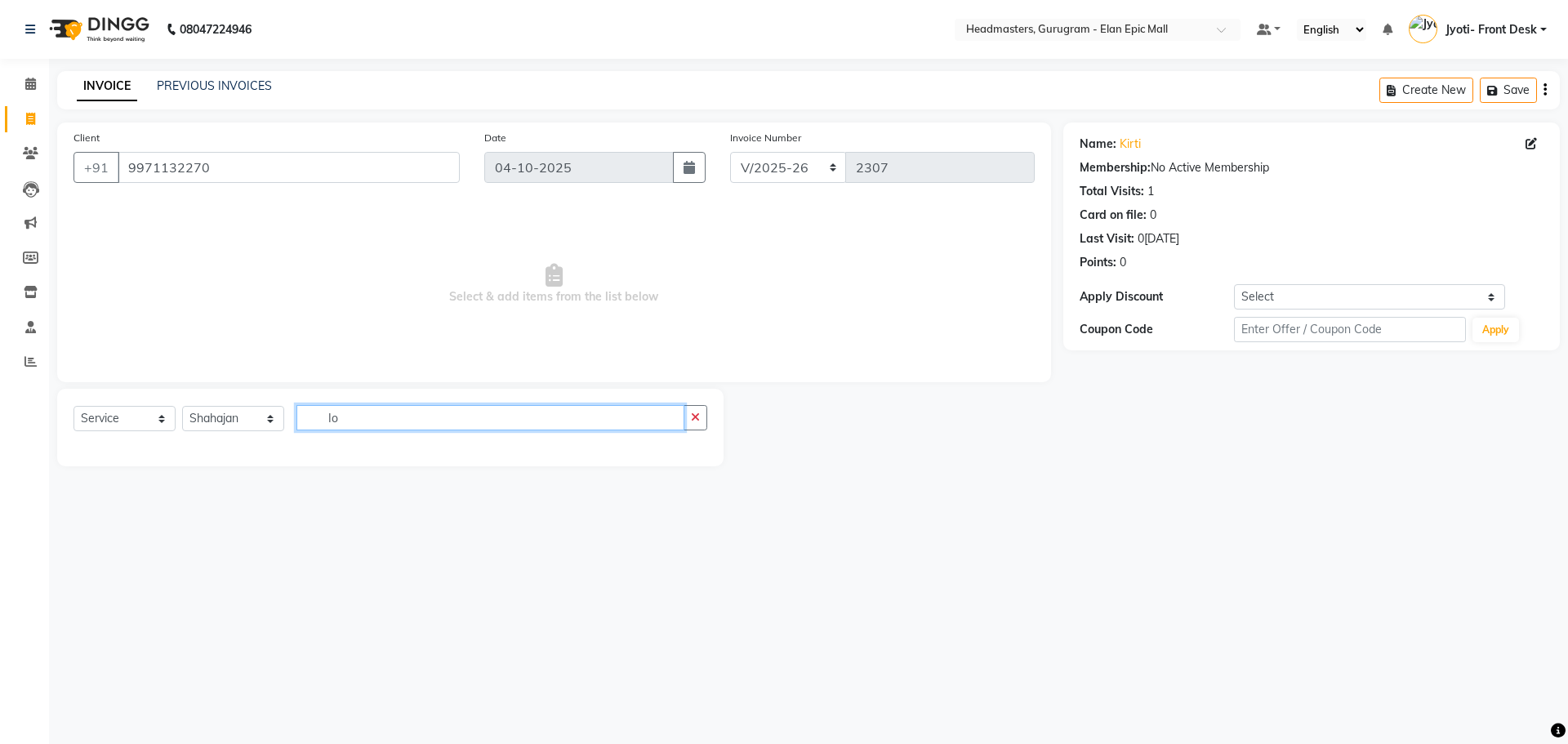
type input "I"
type input "open"
click at [688, 453] on label at bounding box center [689, 452] width 13 height 13
click at [688, 453] on input "checkbox" at bounding box center [689, 453] width 11 height 11
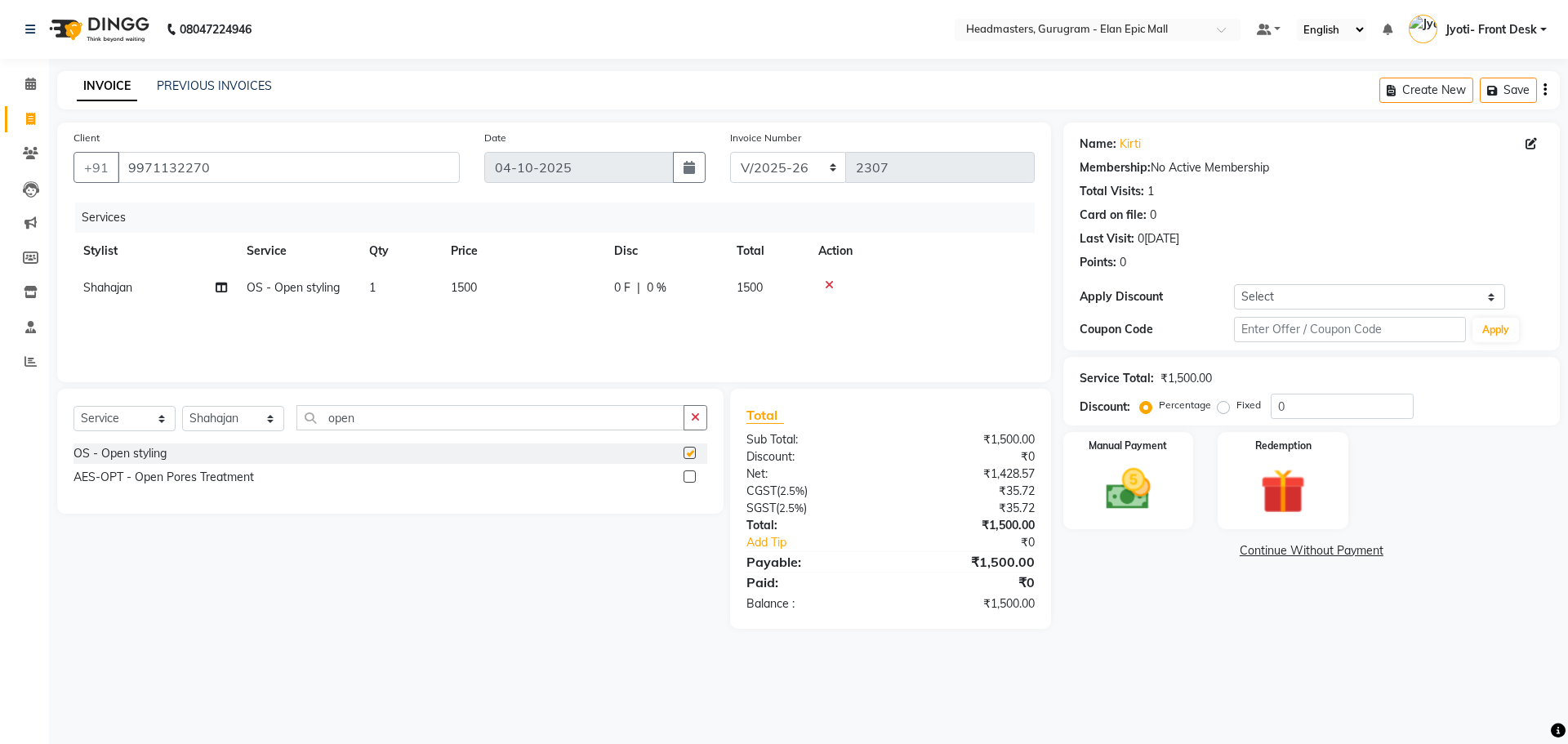
checkbox input "false"
click at [565, 424] on input "open" at bounding box center [490, 418] width 388 height 25
type input "o"
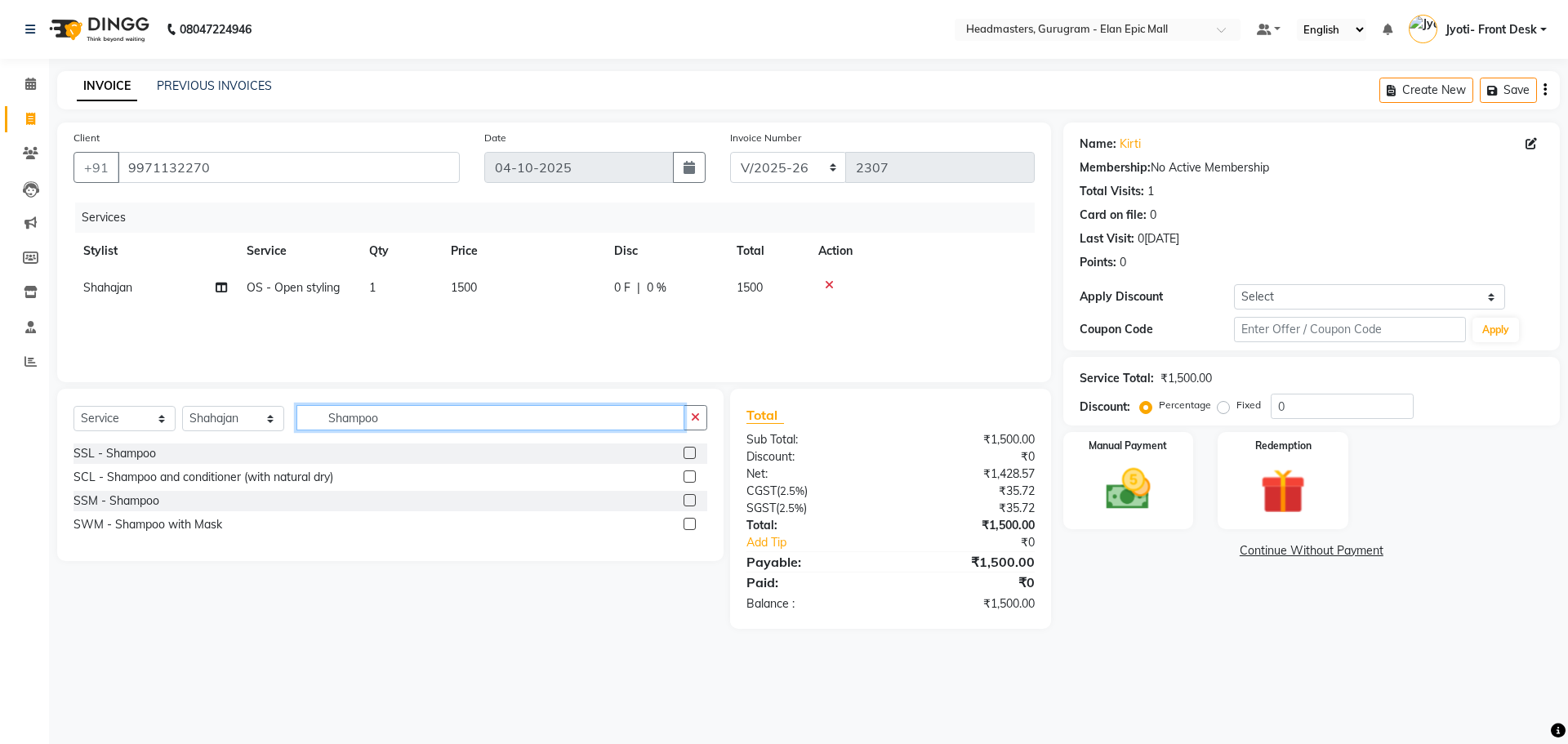
type input "Shampoo"
click at [694, 454] on label at bounding box center [689, 452] width 13 height 13
click at [694, 454] on input "checkbox" at bounding box center [689, 453] width 11 height 11
checkbox input "false"
click at [142, 329] on td "Shahajan" at bounding box center [155, 325] width 163 height 37
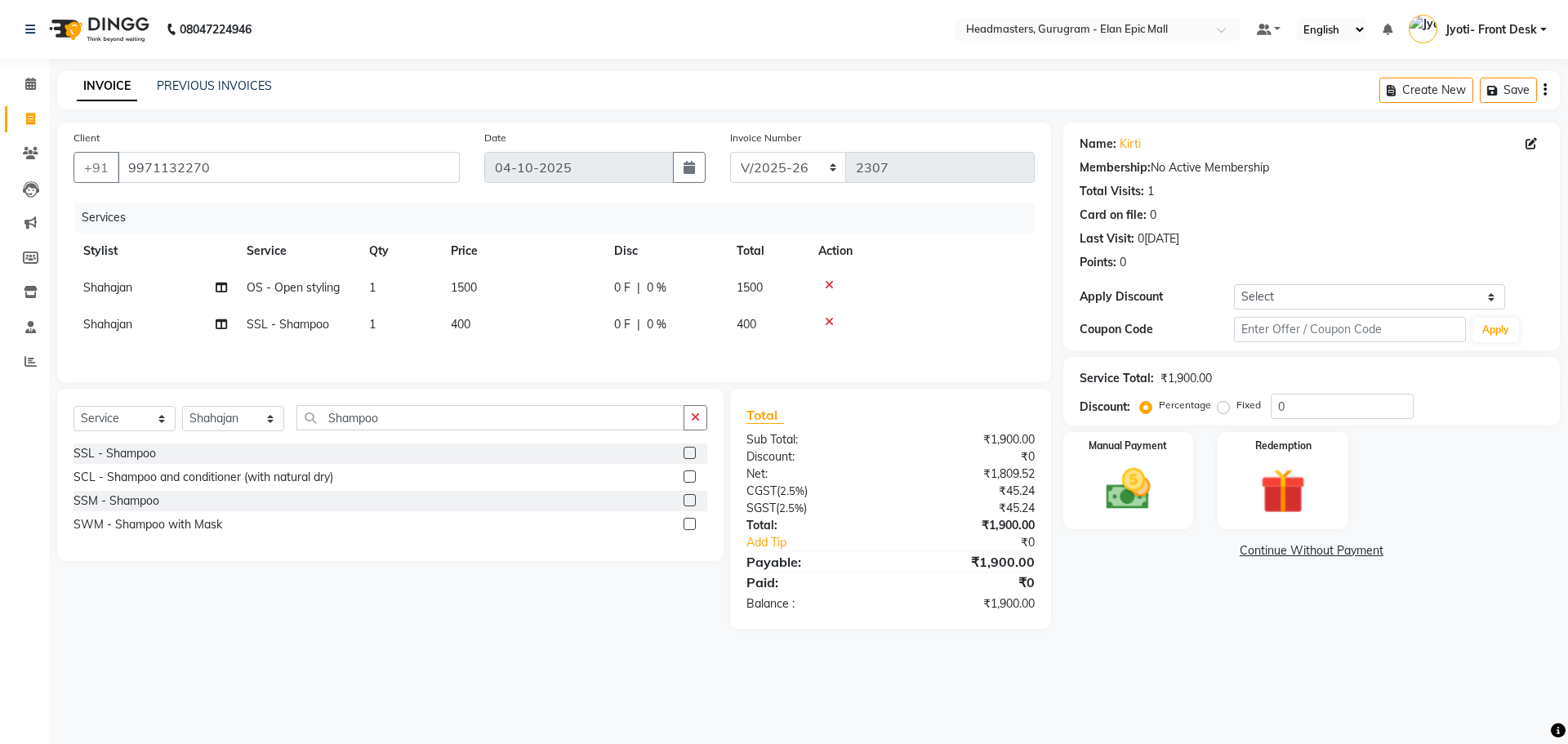
select select "82695"
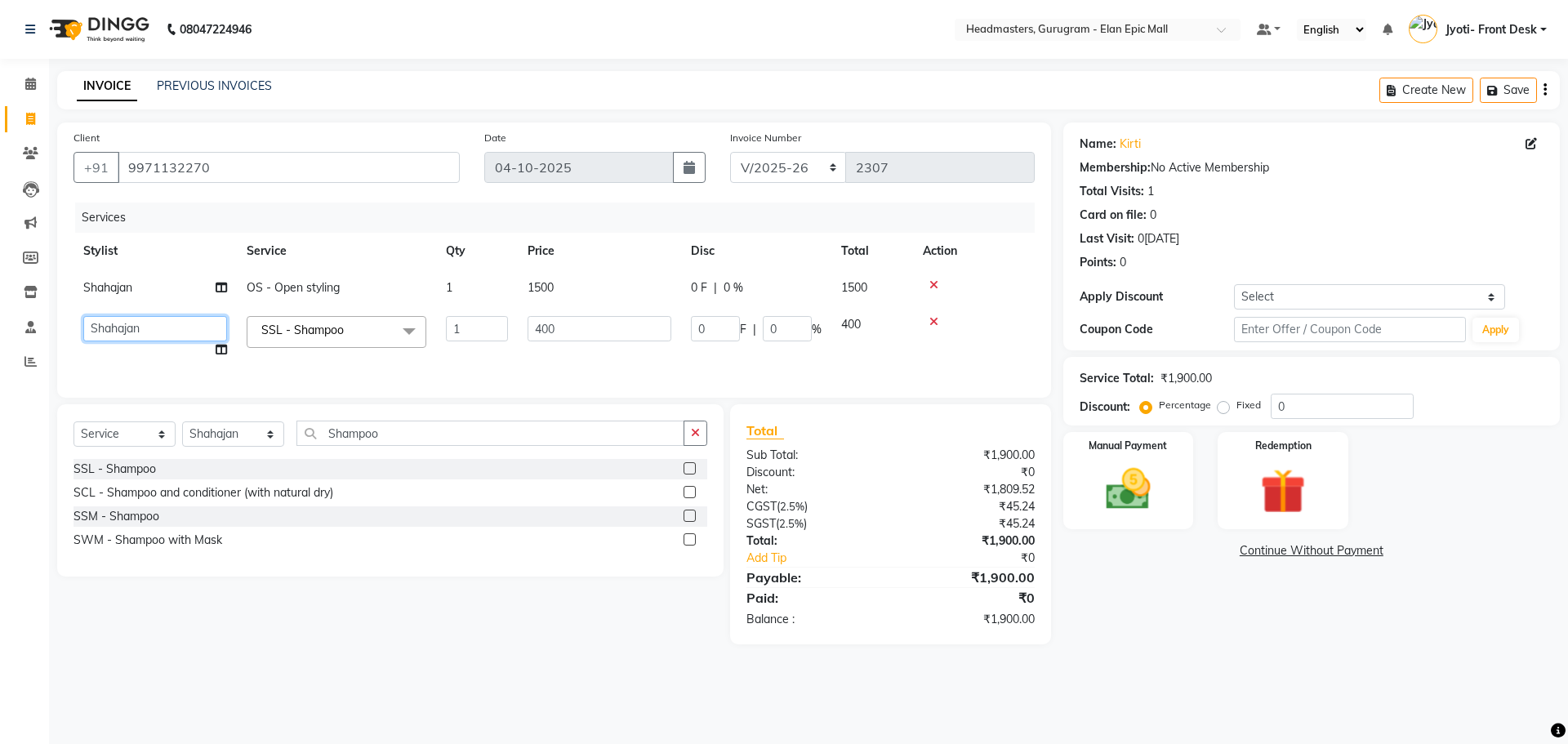
click at [140, 326] on select "[PERSON_NAME]l [PERSON_NAME]n [PERSON_NAME]h Chetan Headmasters [DEMOGRAPHIC_DA…" at bounding box center [155, 329] width 144 height 25
click at [553, 277] on td "1500" at bounding box center [599, 288] width 163 height 37
select select "82695"
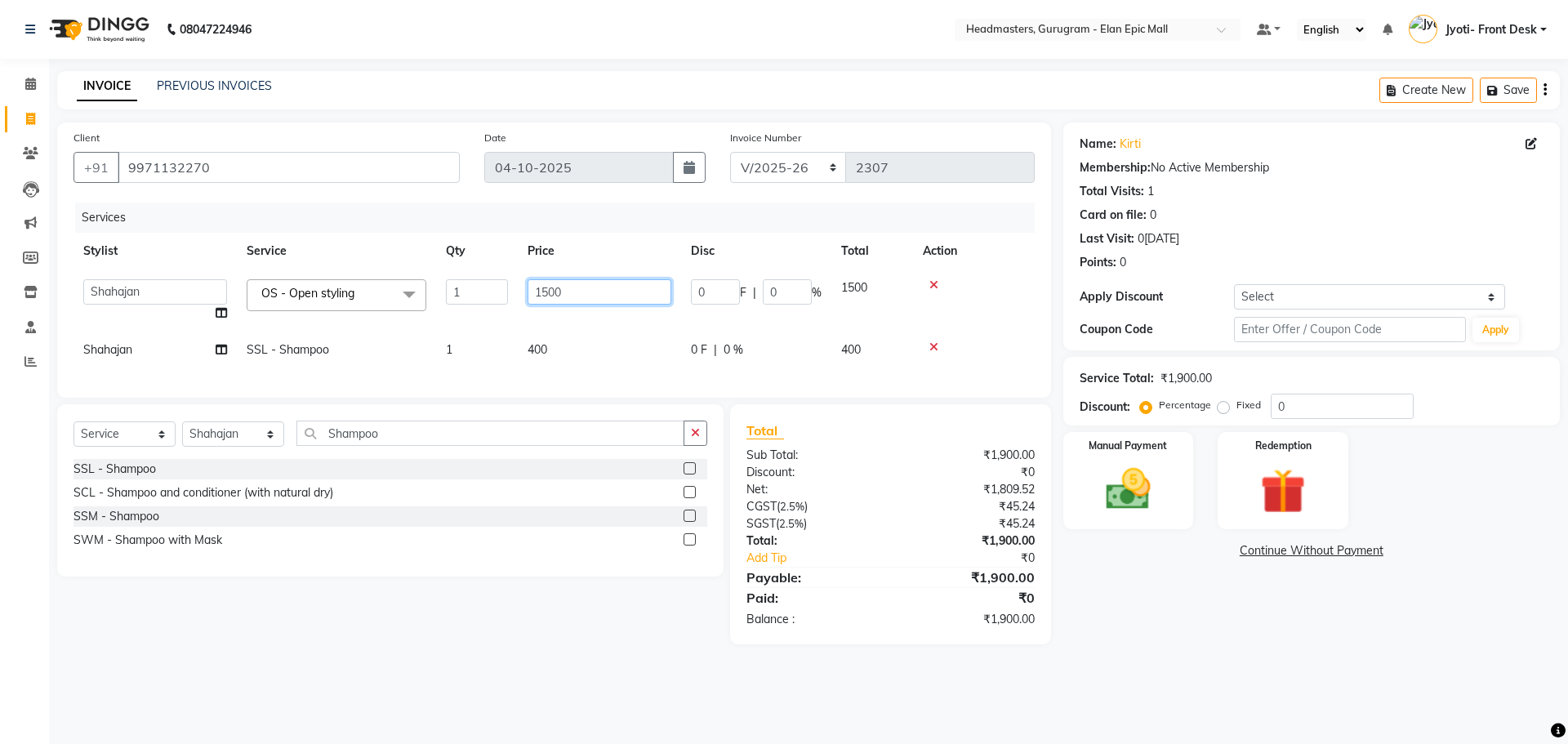
click at [549, 295] on input "1500" at bounding box center [599, 292] width 144 height 25
type input "1000"
click at [111, 328] on tbody "[PERSON_NAME]l [PERSON_NAME]n [PERSON_NAME]h Chetan Headmasters [DEMOGRAPHIC_DA…" at bounding box center [553, 319] width 961 height 99
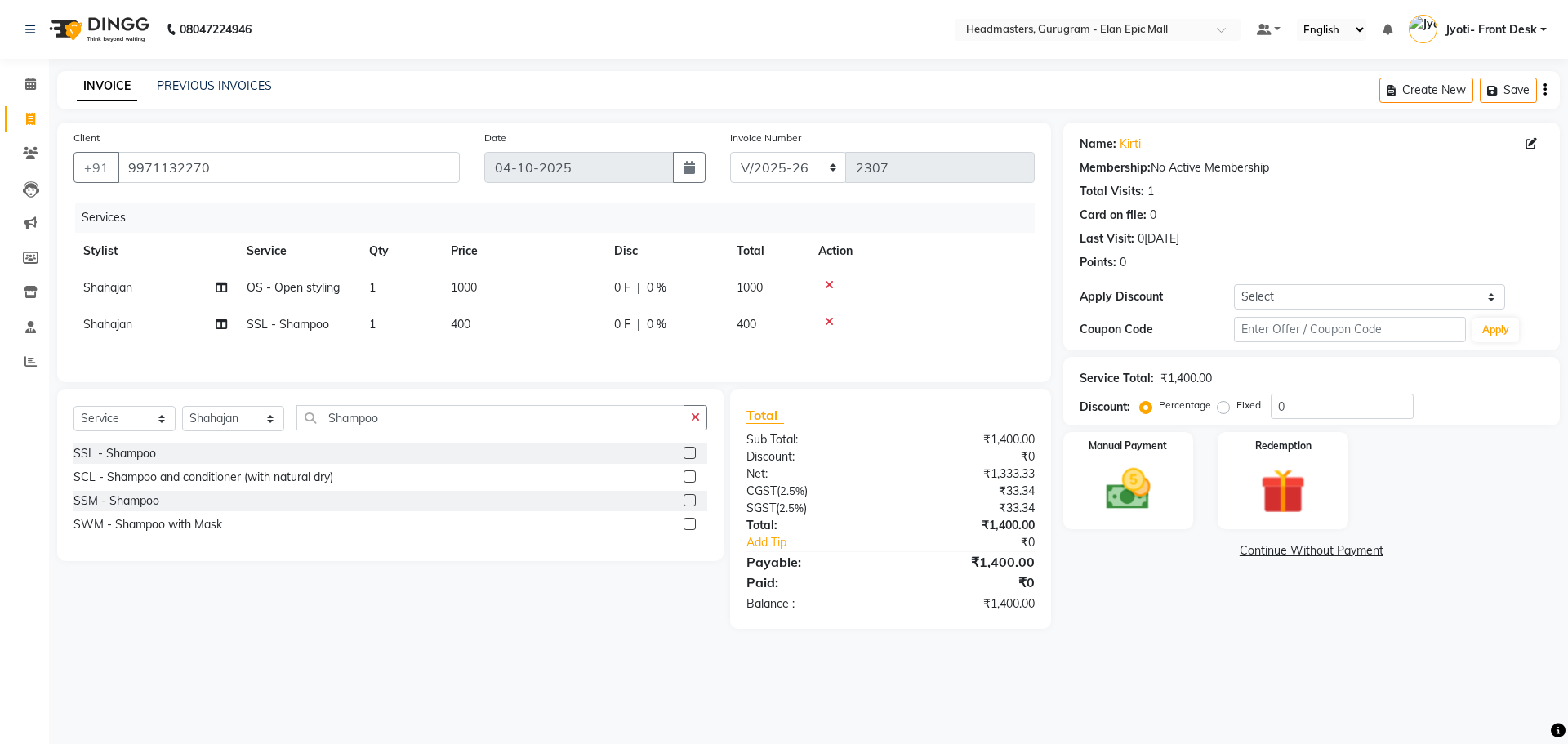
click at [136, 324] on td "Shahajan" at bounding box center [155, 325] width 163 height 37
select select "82695"
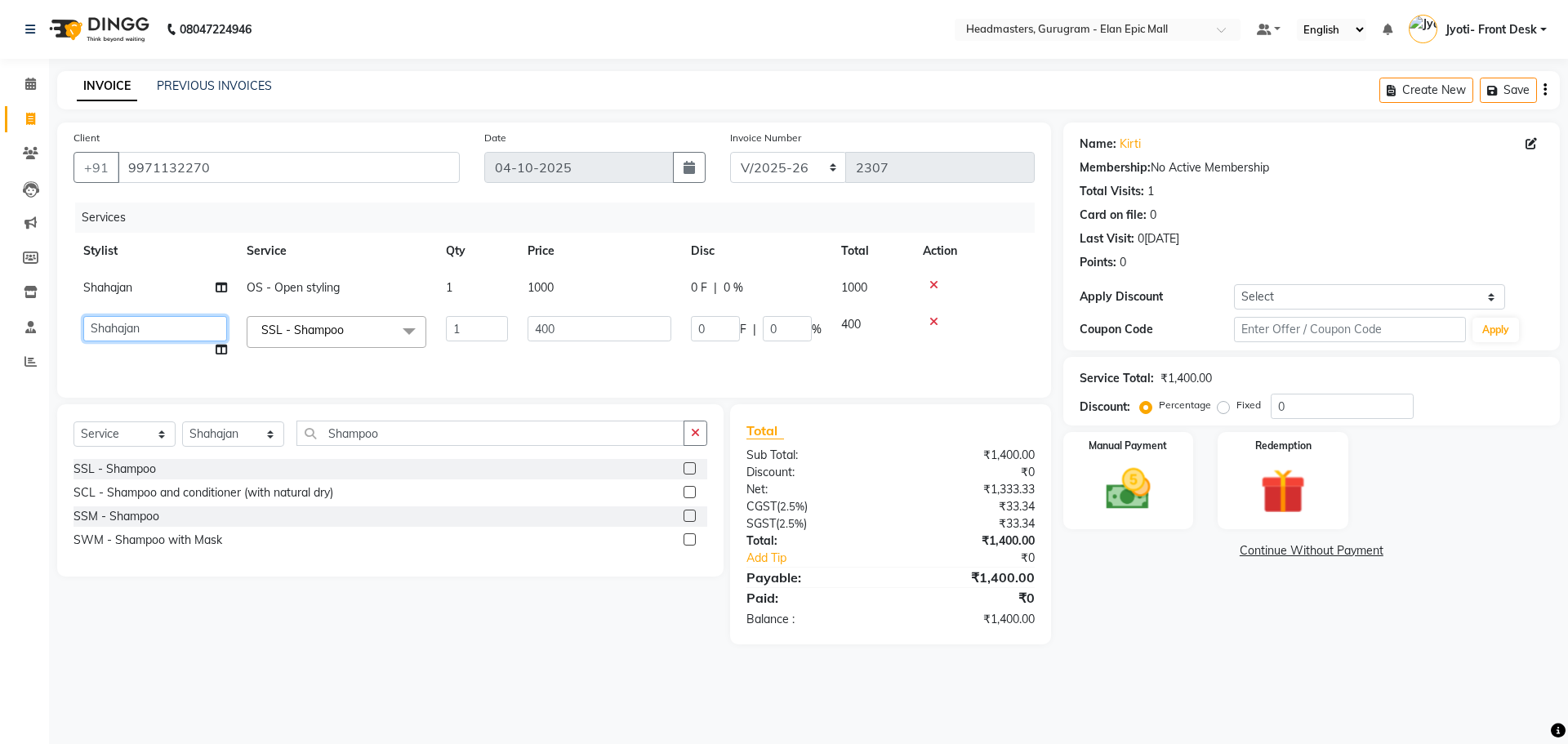
click at [136, 324] on select "[PERSON_NAME]l [PERSON_NAME]n [PERSON_NAME]h Chetan Headmasters [DEMOGRAPHIC_DA…" at bounding box center [155, 329] width 144 height 25
select select "85860"
click at [1129, 490] on img at bounding box center [1128, 489] width 76 height 54
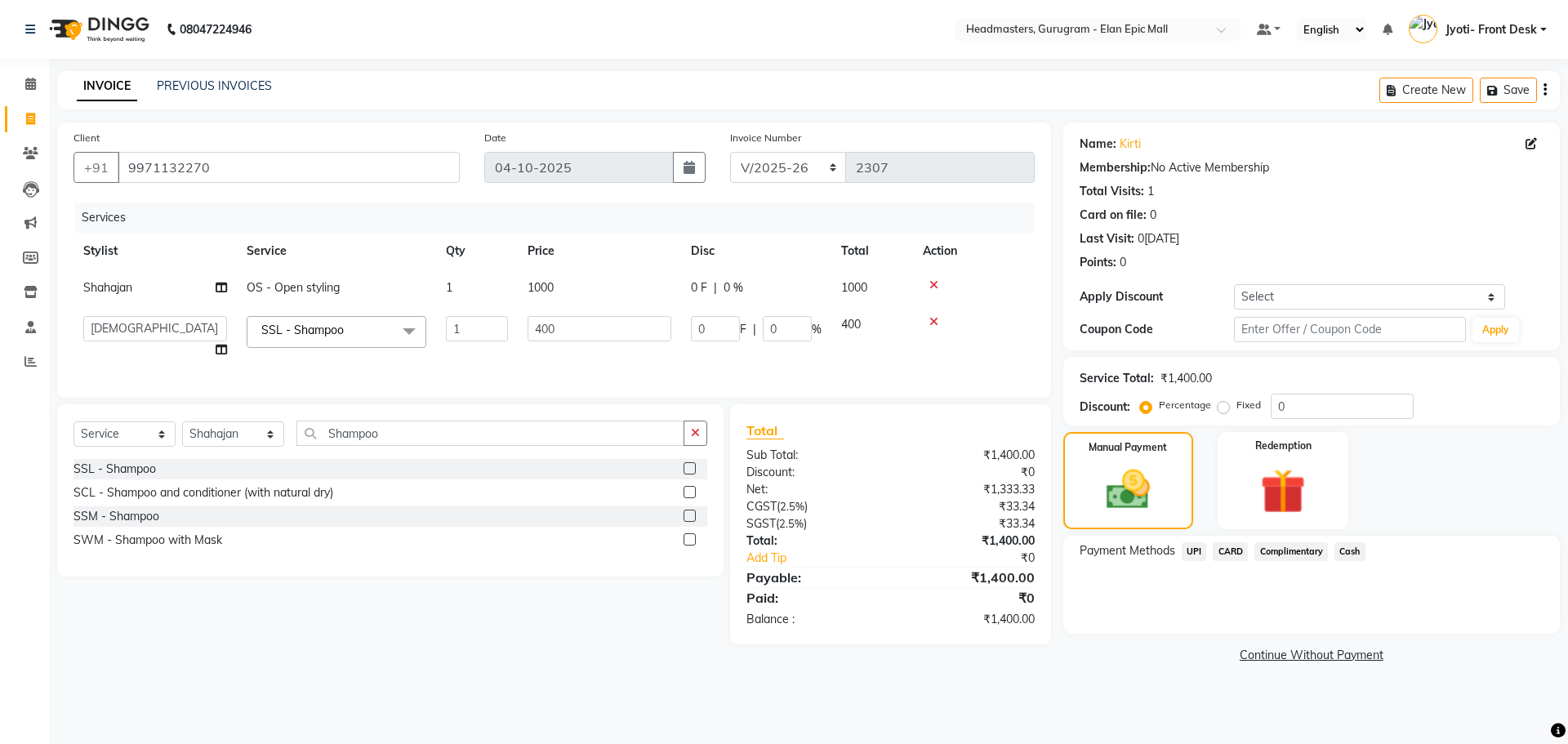
click at [1349, 547] on span "Cash" at bounding box center [1349, 551] width 31 height 18
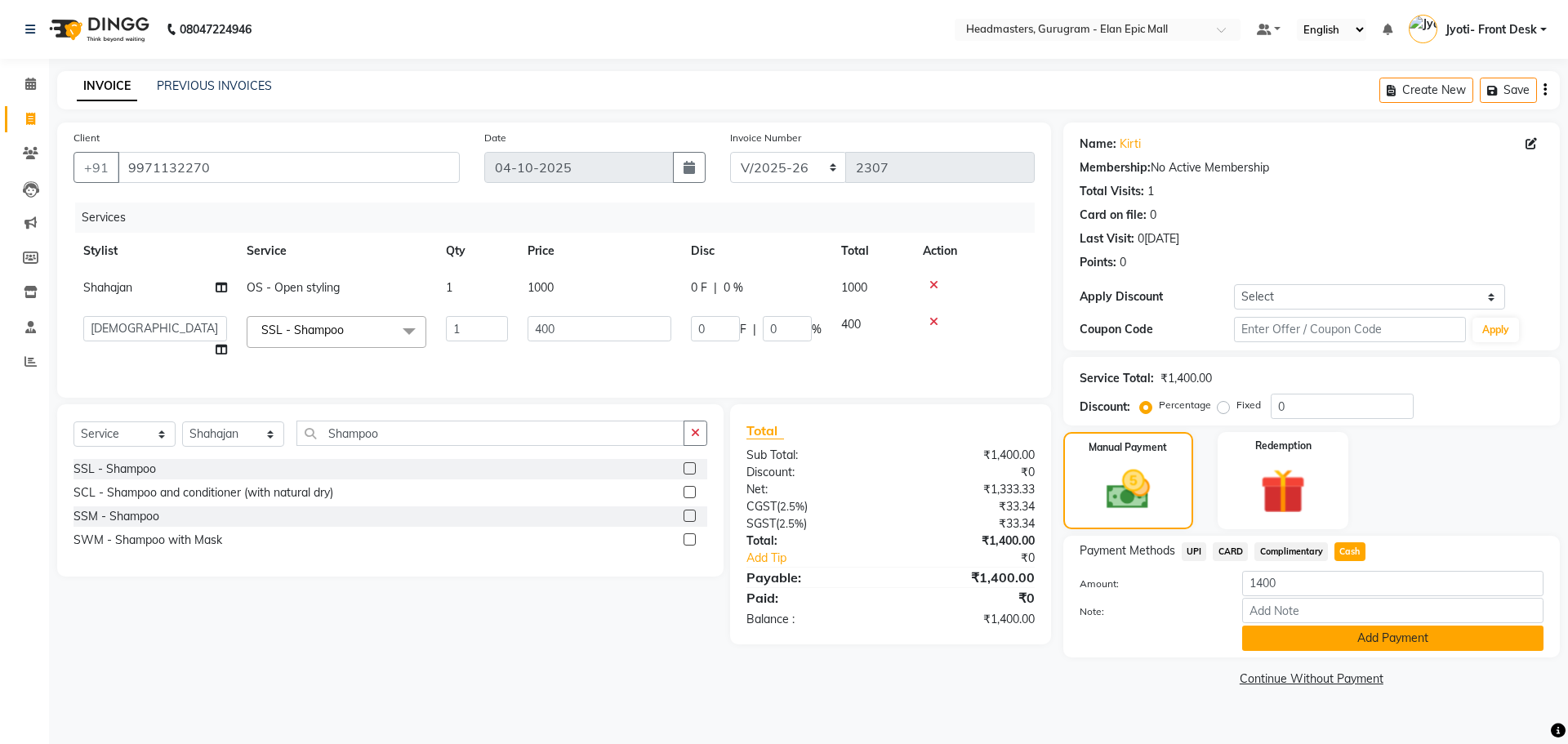
click at [1458, 641] on button "Add Payment" at bounding box center [1392, 638] width 301 height 25
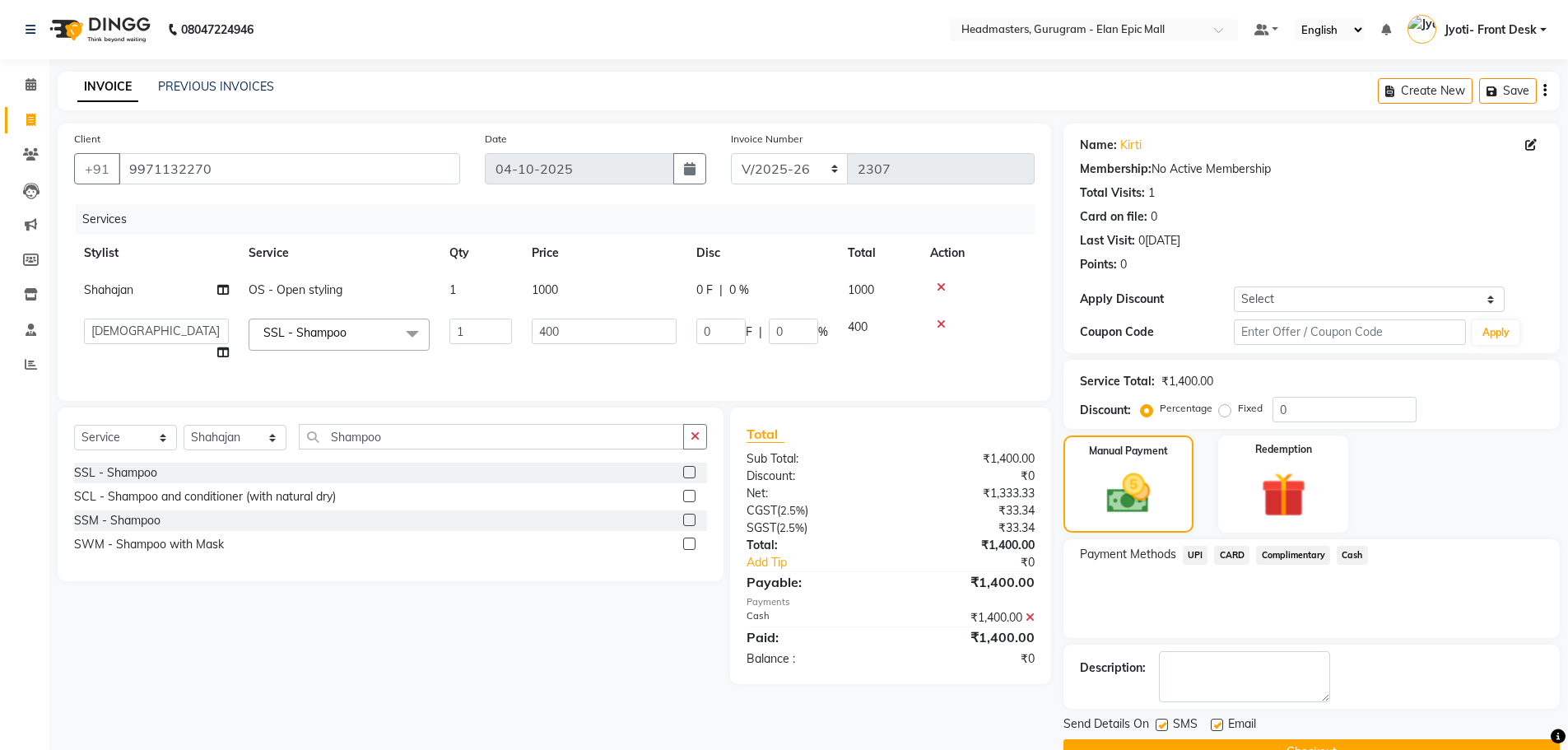
click at [1215, 739] on button "Checkout" at bounding box center [1312, 752] width 497 height 25
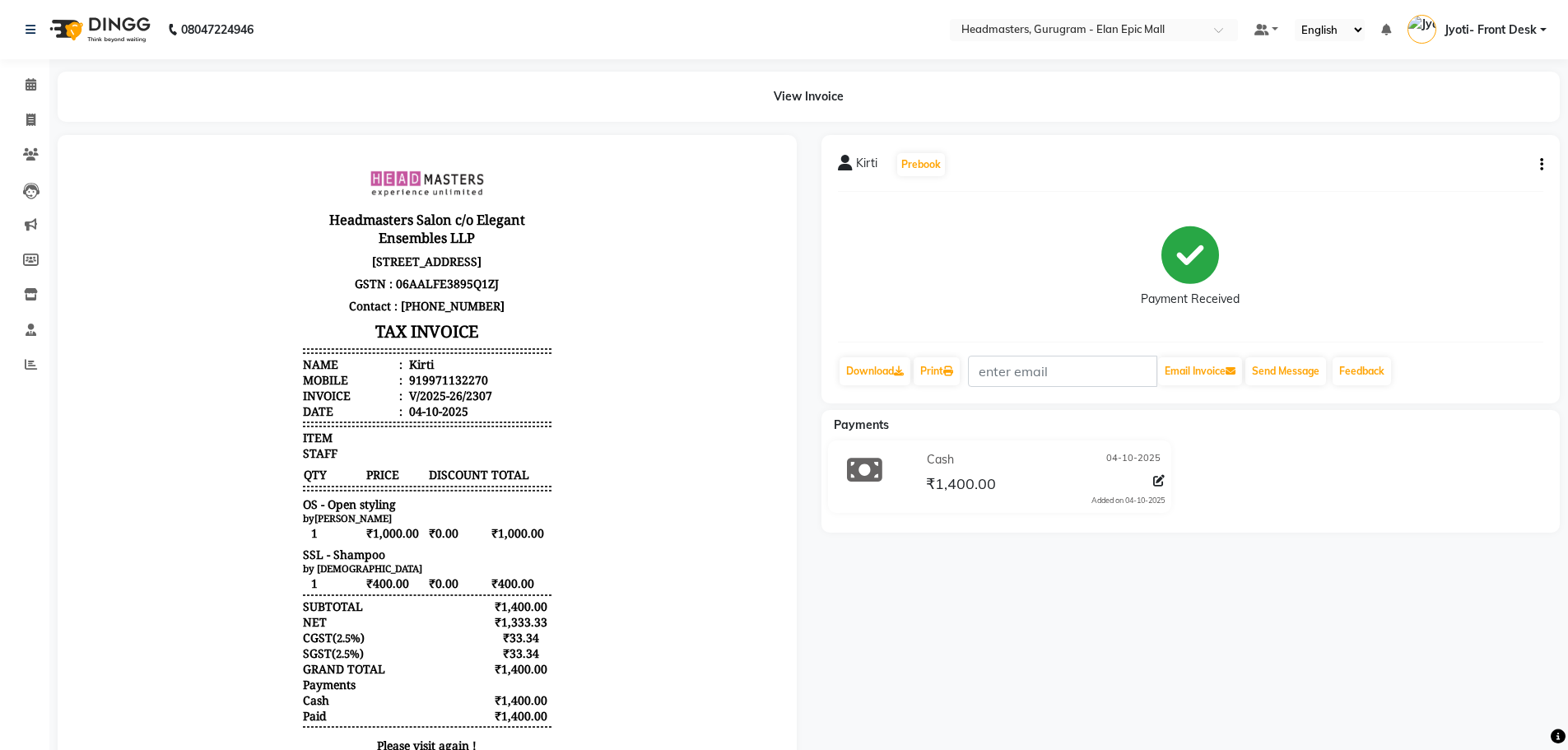
select select "service"
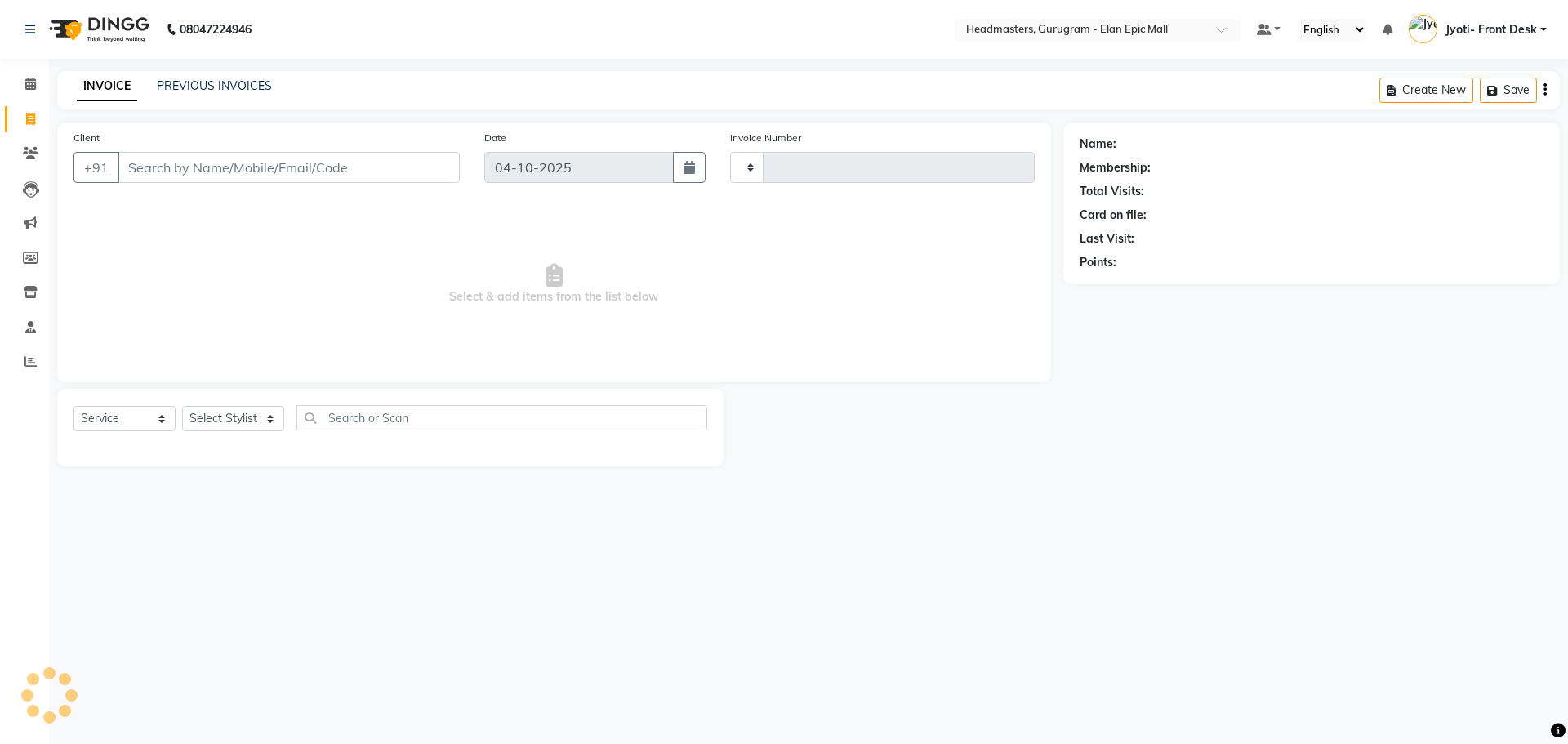
type input "2308"
select select "7499"
